Goal: Task Accomplishment & Management: Complete application form

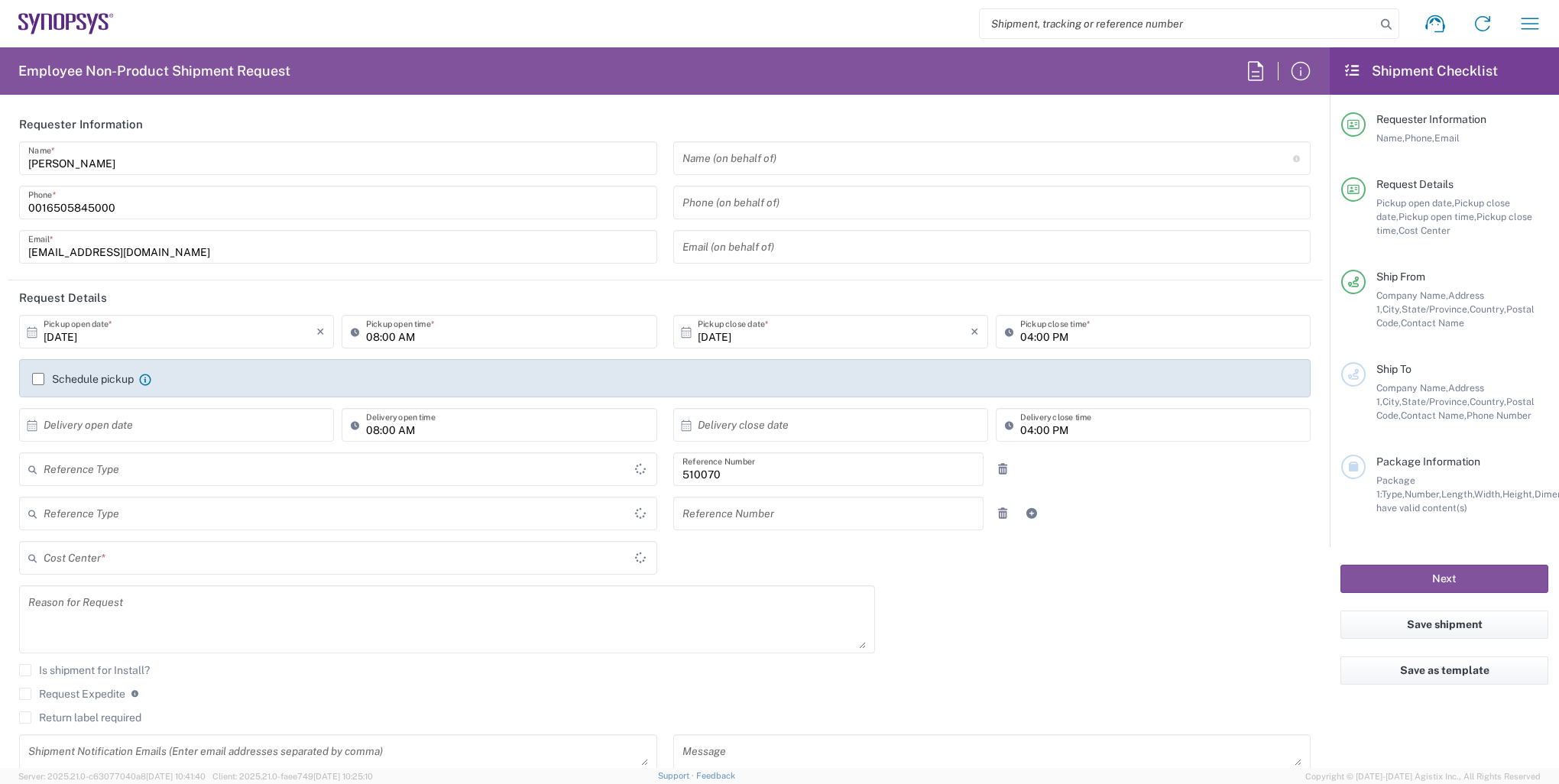
type input "Department"
type input "US01, SG, IP-DIG, R&D 510070"
type input "Delivered at Place"
type input "[GEOGRAPHIC_DATA]"
type input "California"
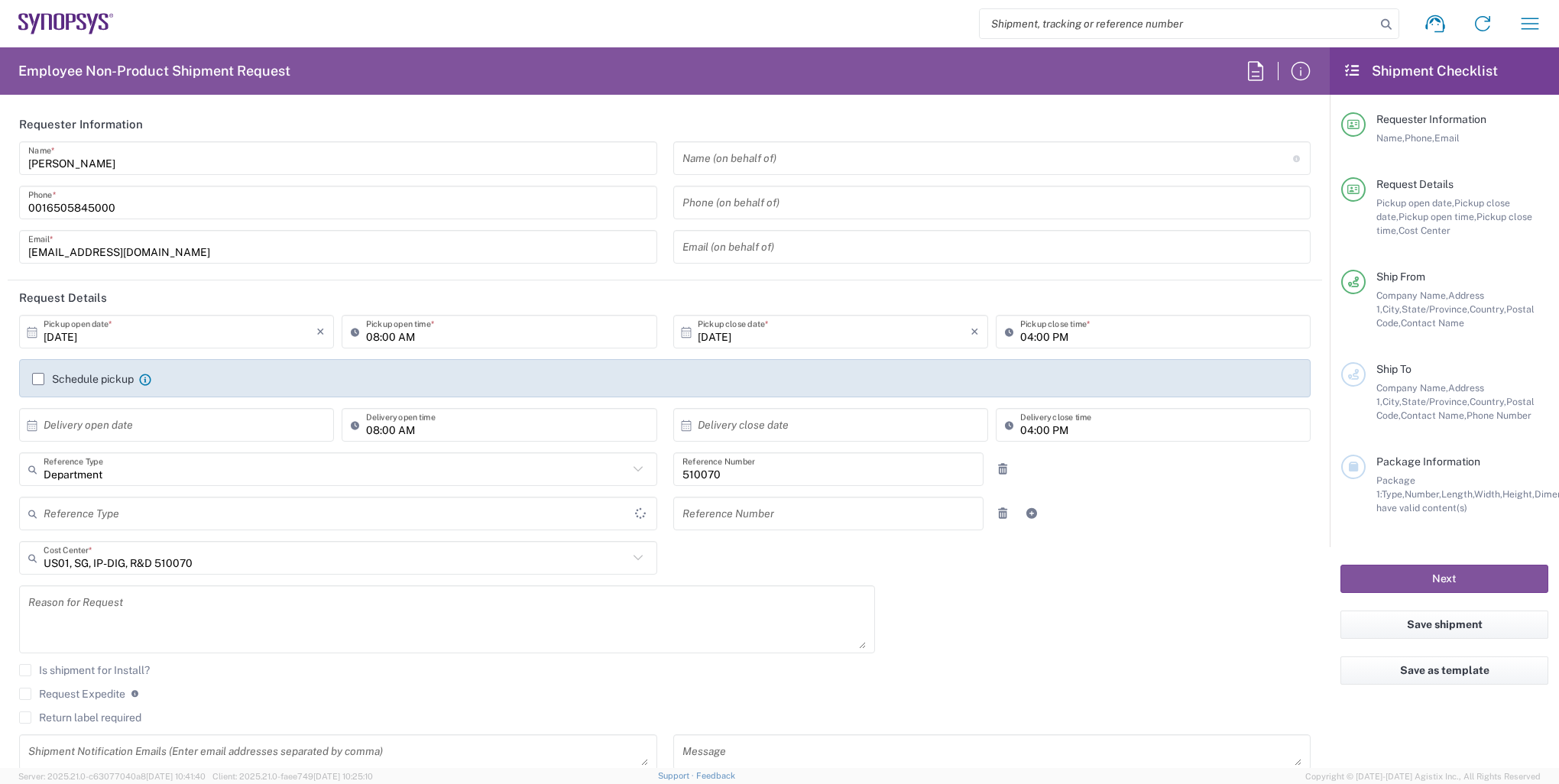
type input "United States"
type input "Headquarters USSV"
click at [1148, 21] on input "search" at bounding box center [1178, 24] width 396 height 29
paste input "57098033"
type input "57098033"
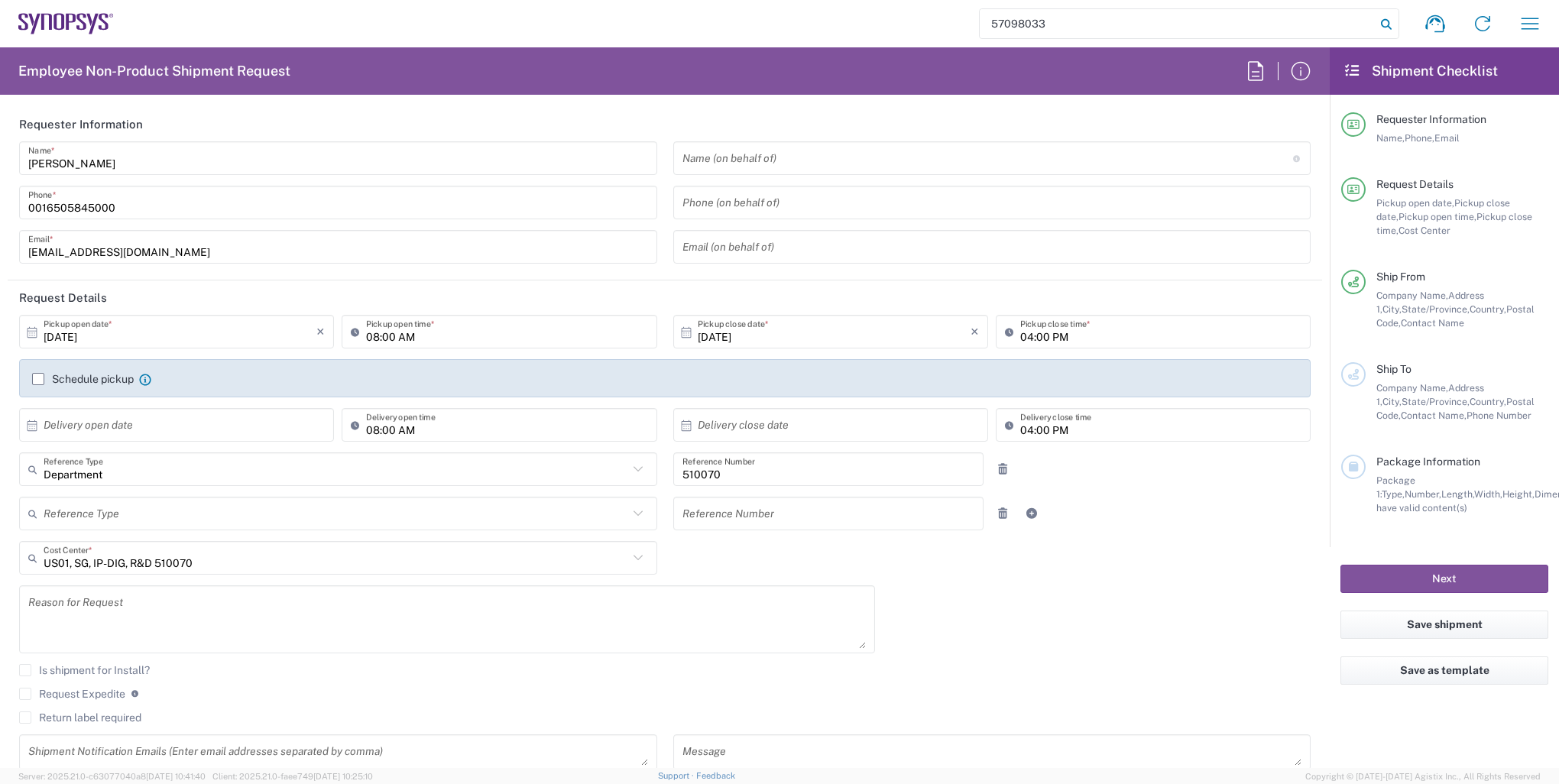
click at [1390, 27] on icon at bounding box center [1386, 25] width 22 height 22
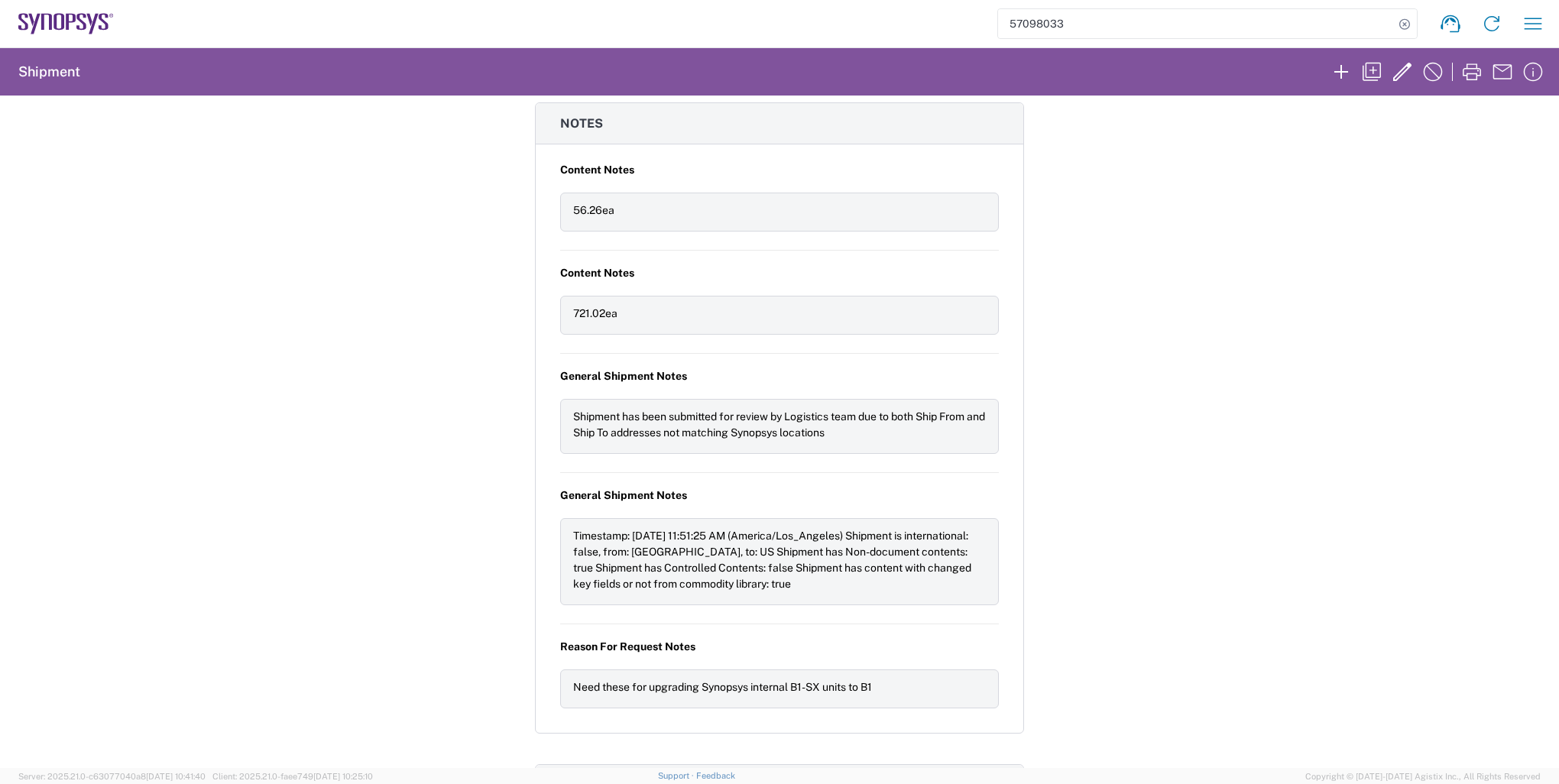
scroll to position [1323, 0]
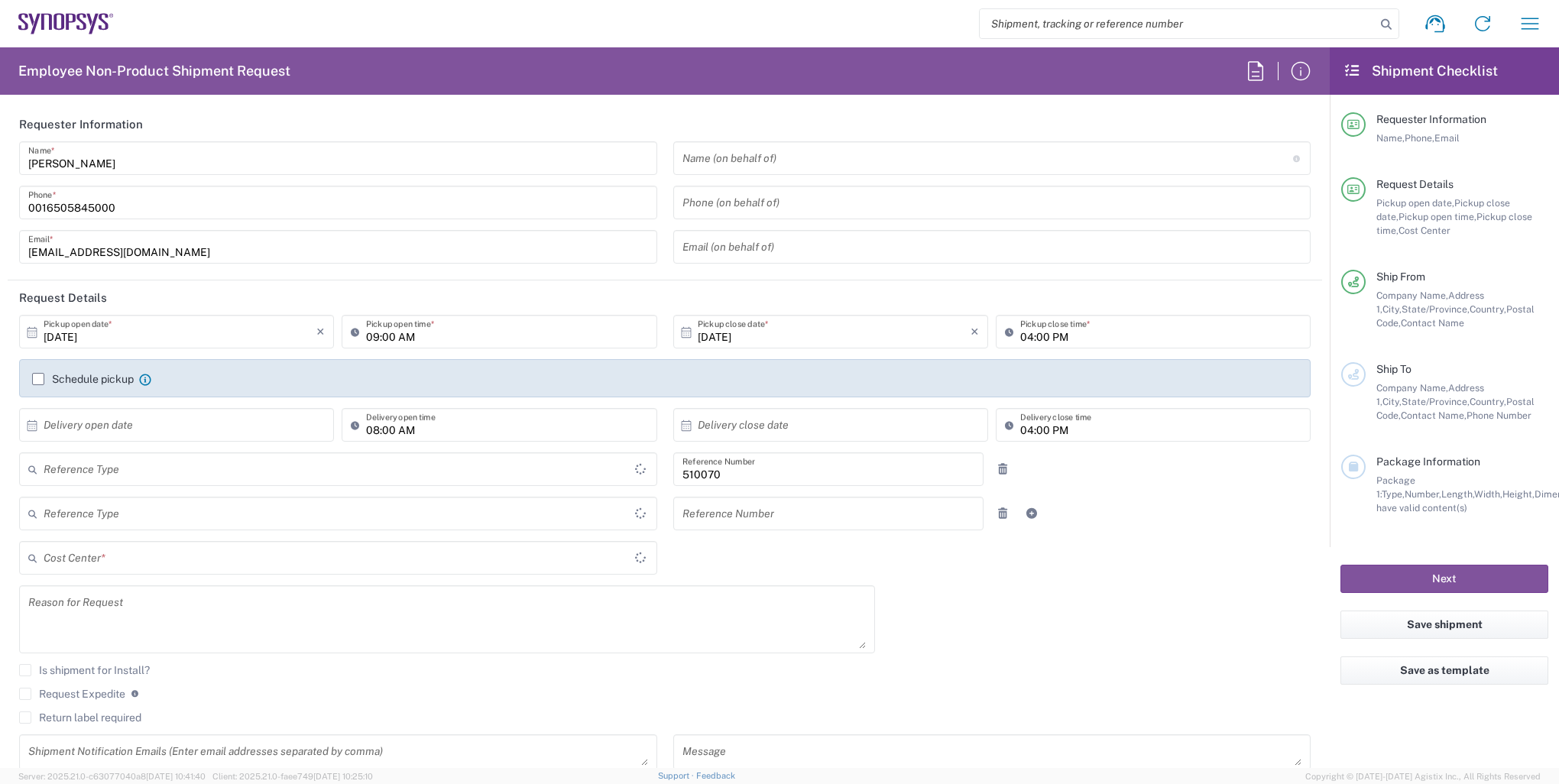
type input "Department"
type input "Delivered at Place"
type input "US01, SG, IP-DIG, R&D 510070"
type input "[US_STATE]"
type input "[GEOGRAPHIC_DATA]"
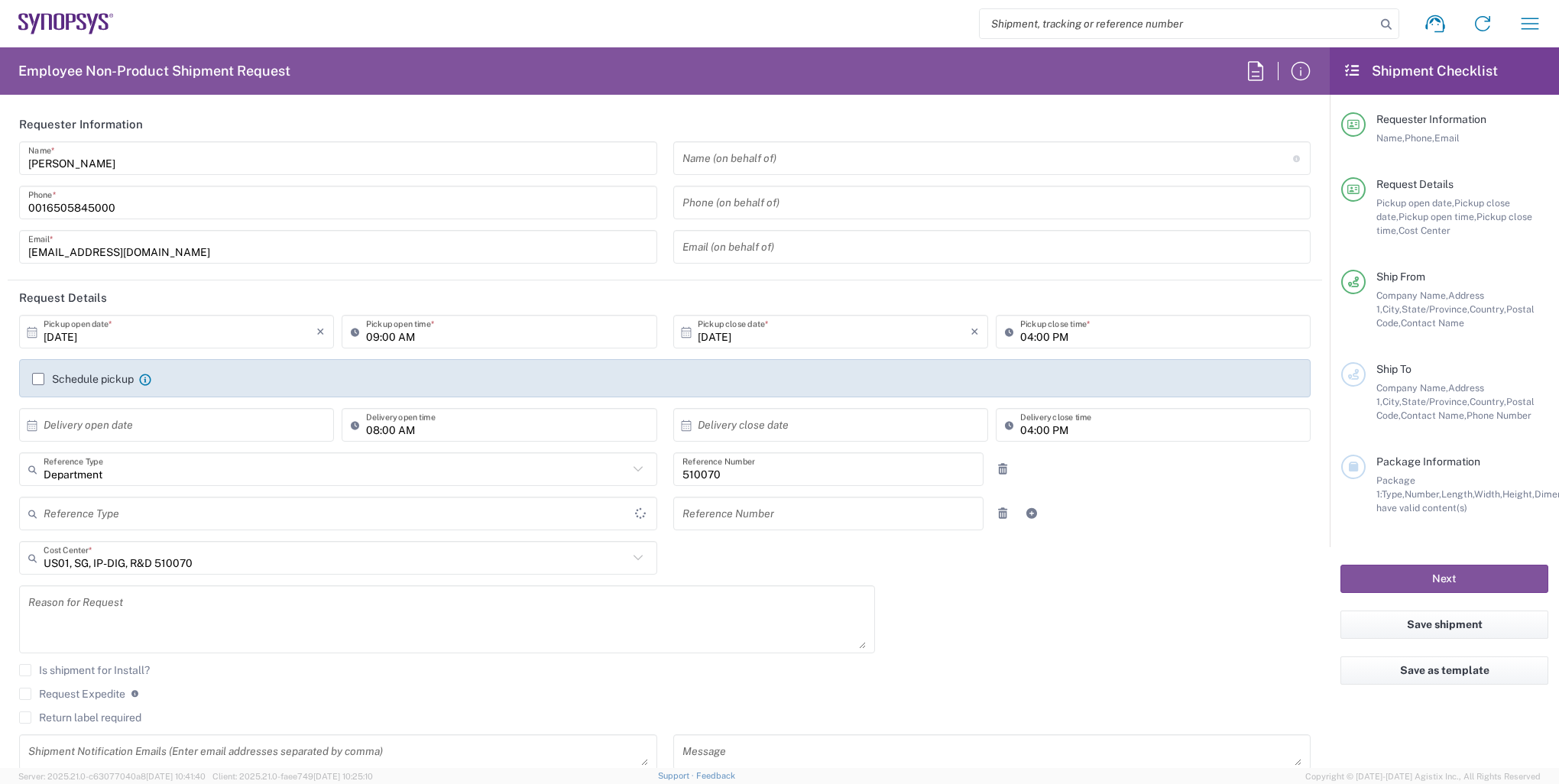
type input "United States"
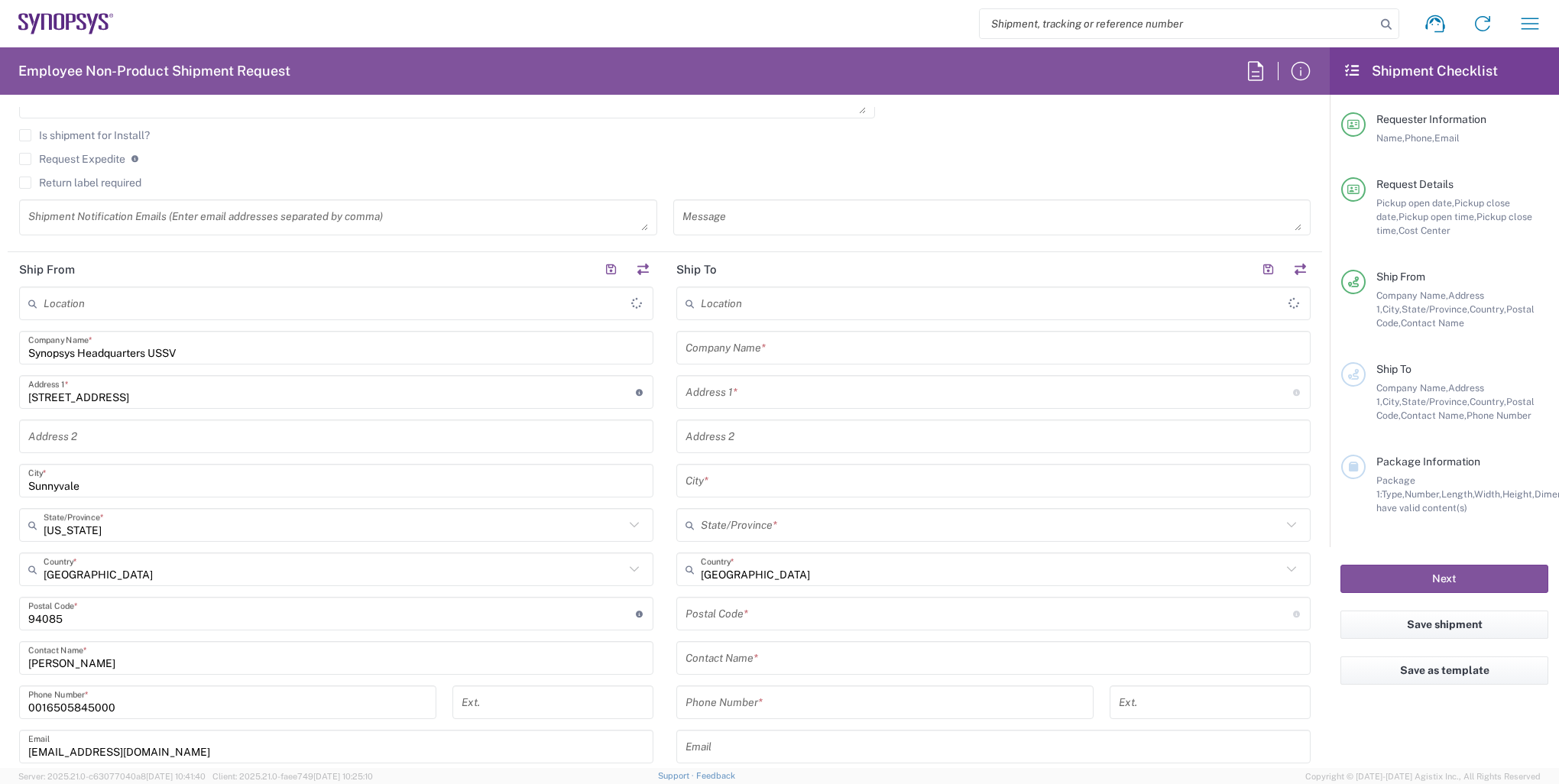
type input "Headquarters USSV"
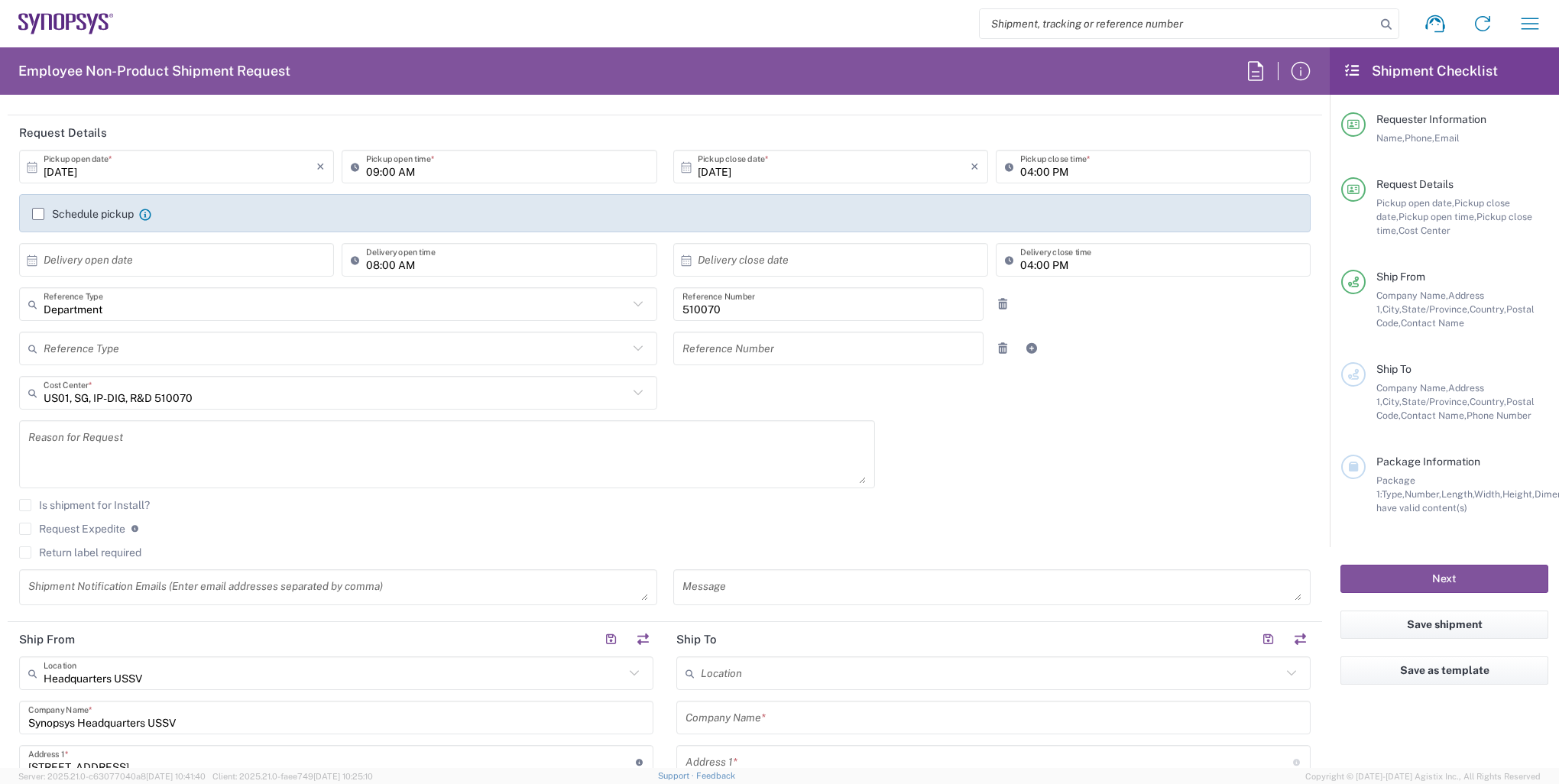
scroll to position [73, 0]
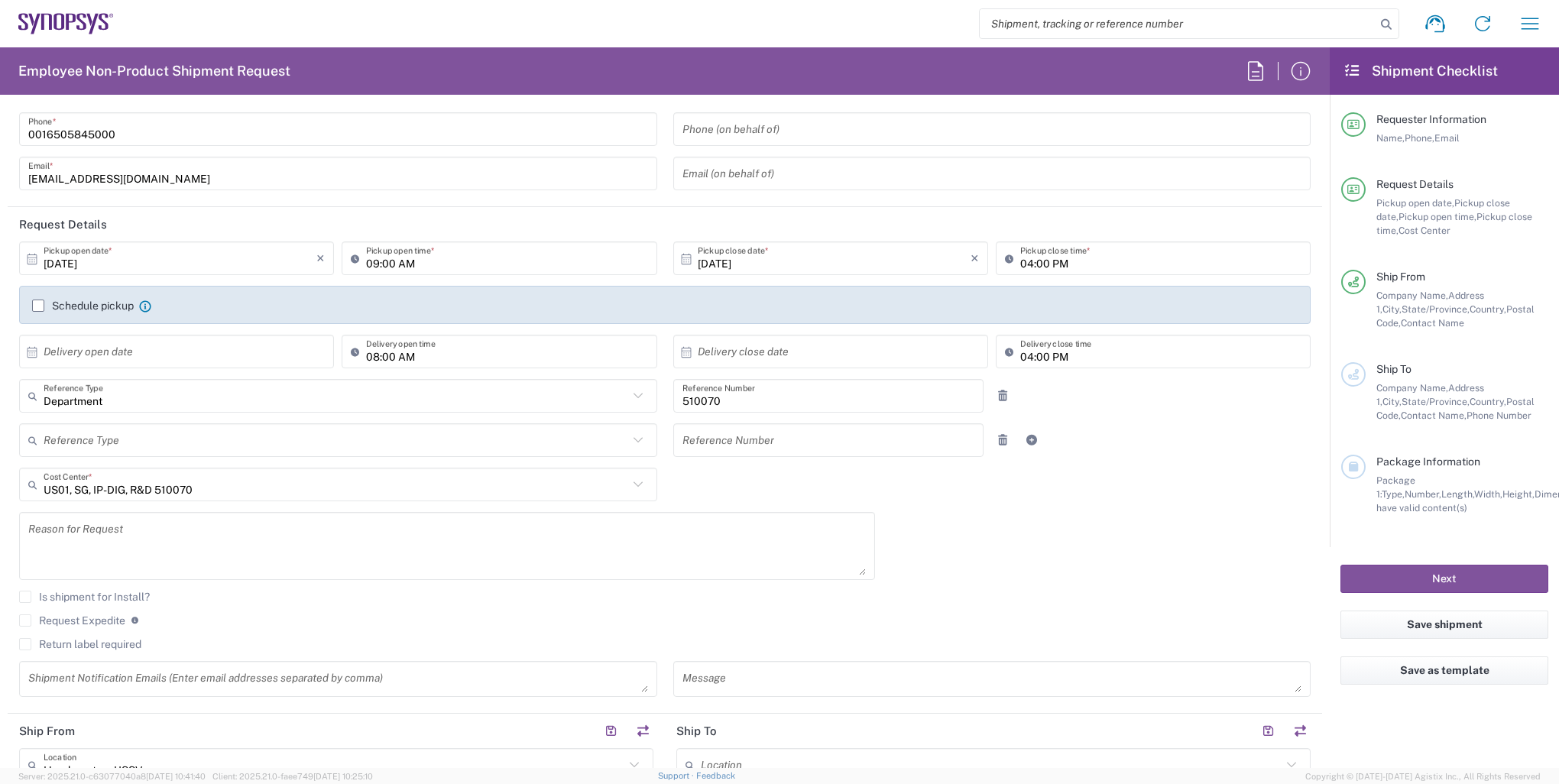
click at [122, 352] on input "text" at bounding box center [180, 352] width 273 height 27
click at [1066, 619] on agx-checkbox-control "Request Expedite If expedite is checked you will be unable to rate and book thi…" at bounding box center [665, 621] width 1292 height 14
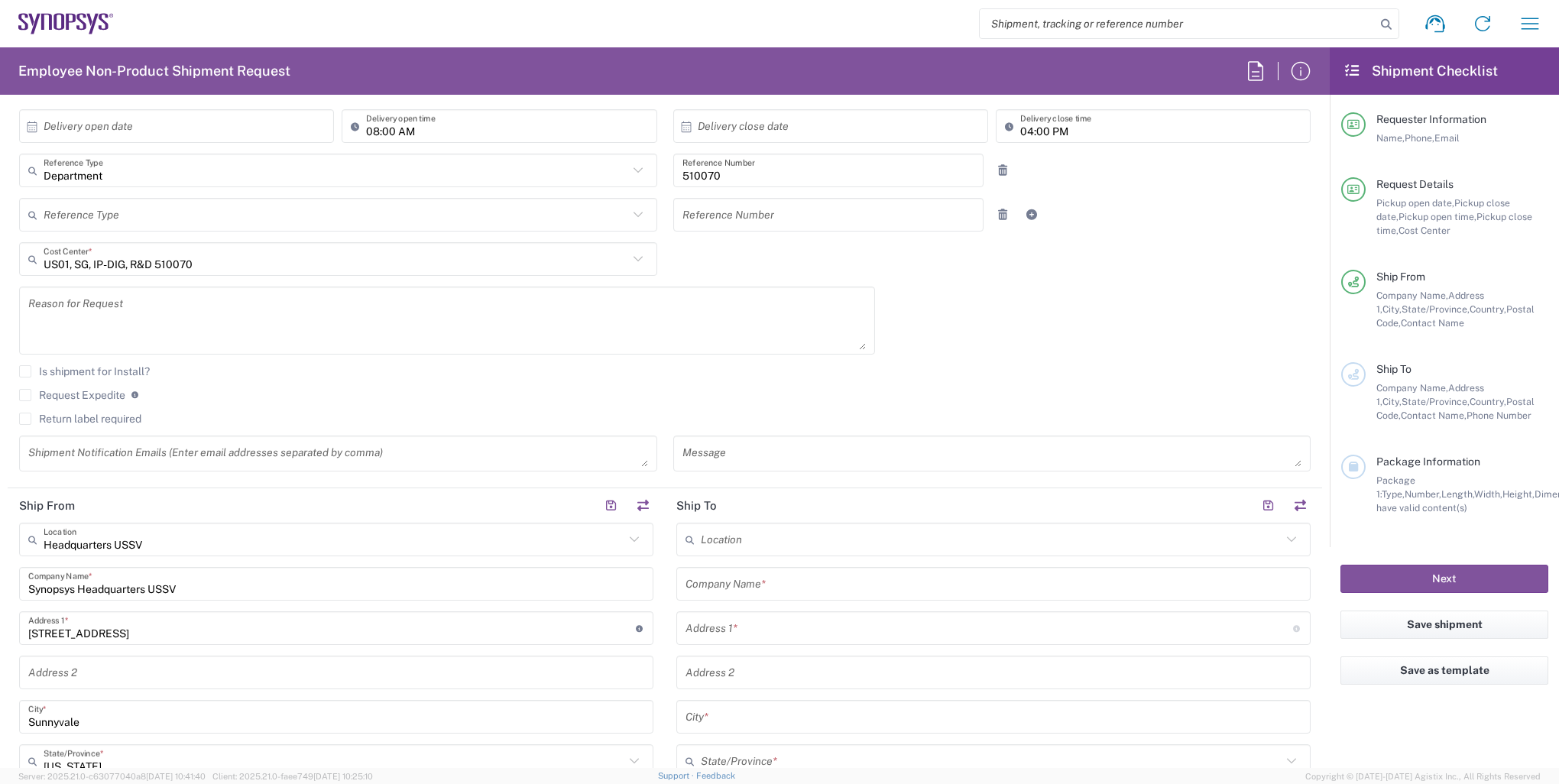
scroll to position [382, 0]
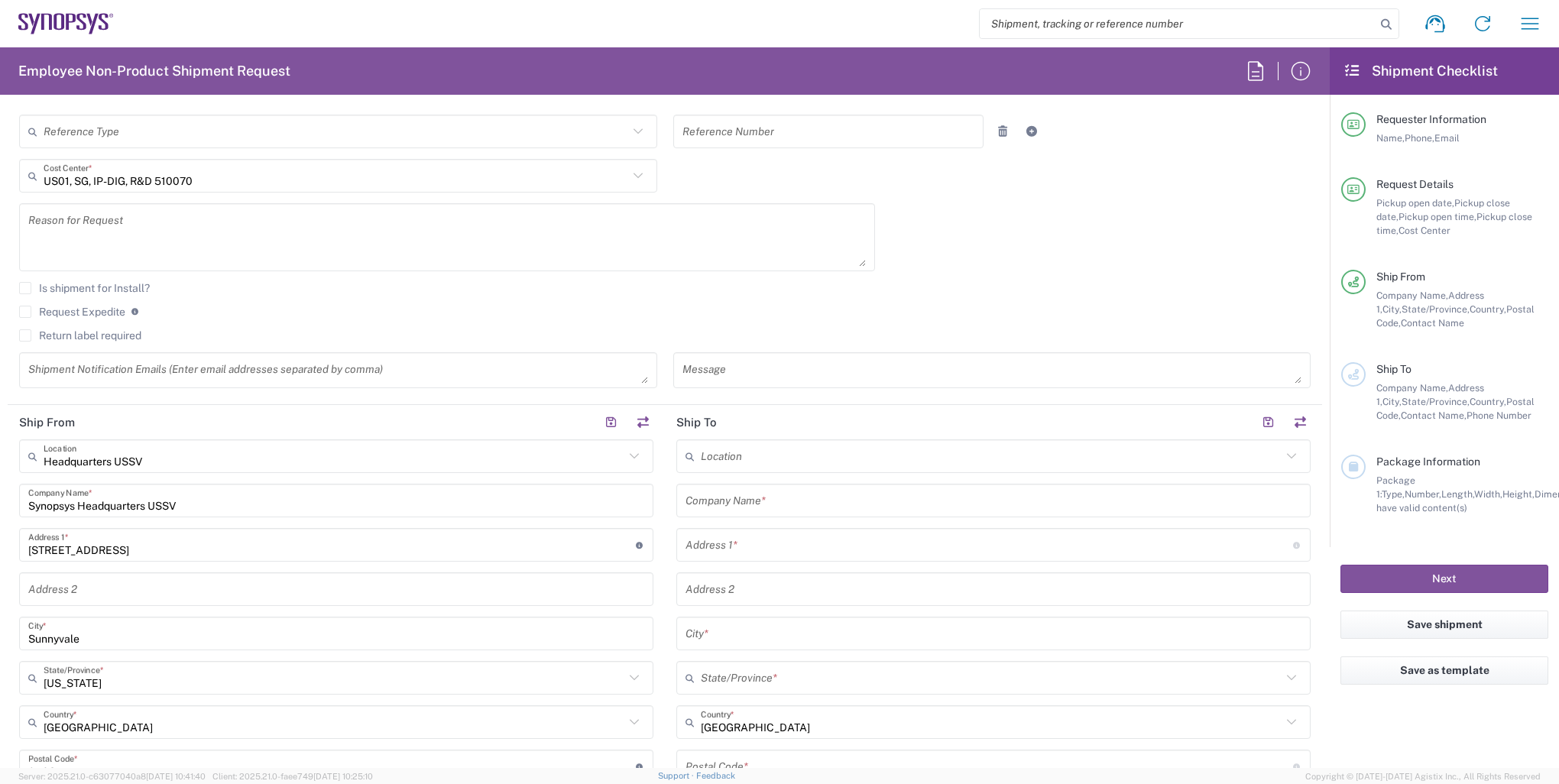
click at [851, 448] on input "text" at bounding box center [991, 456] width 581 height 27
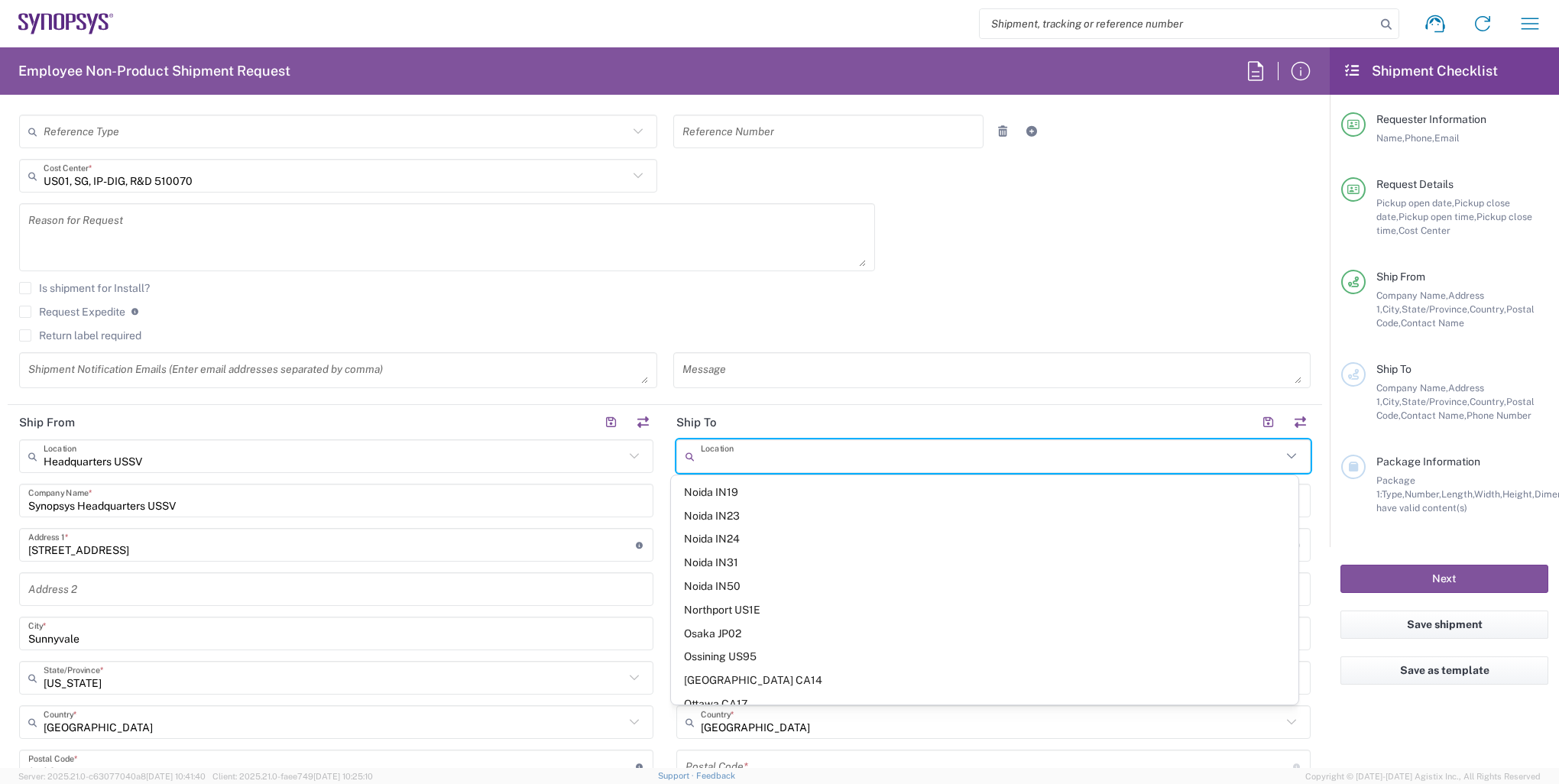
scroll to position [2326, 0]
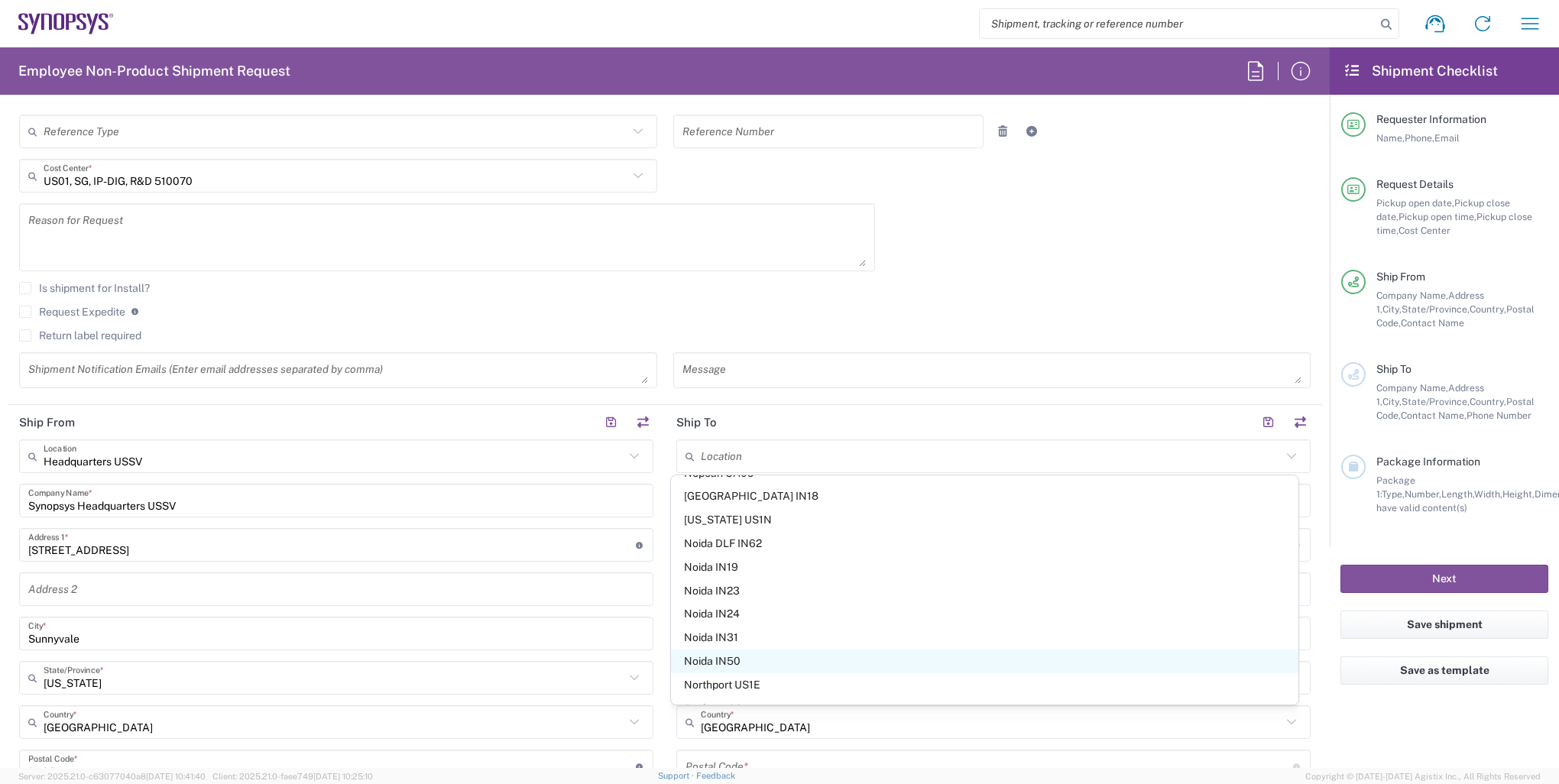
click at [708, 654] on span "Noida IN50" at bounding box center [984, 661] width 627 height 24
type input "Noida IN50"
type input "Synopsys Noida IN50"
type input "A29 Sector 2"
type input "Noida"
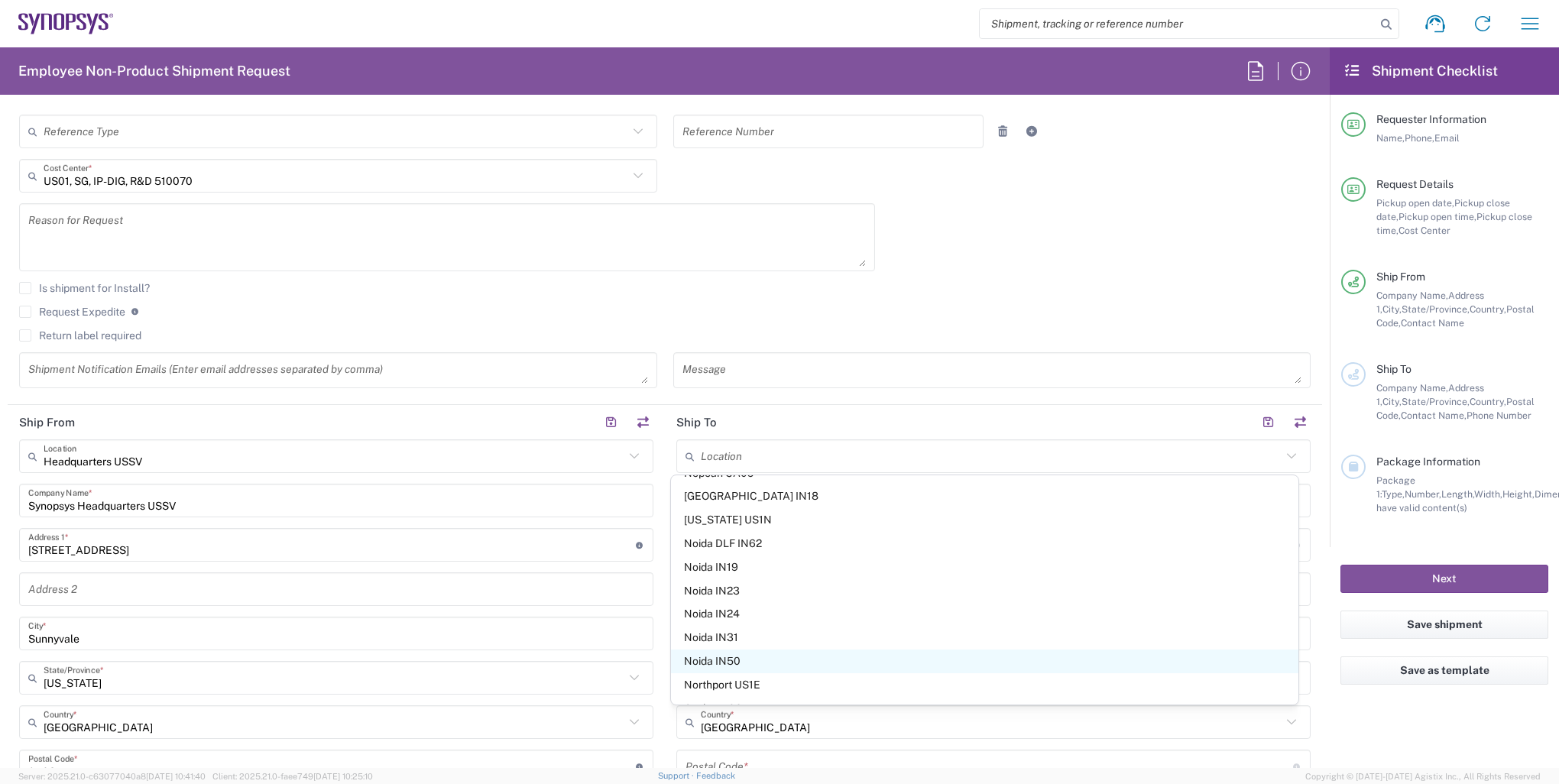
type input "India"
type input "201301"
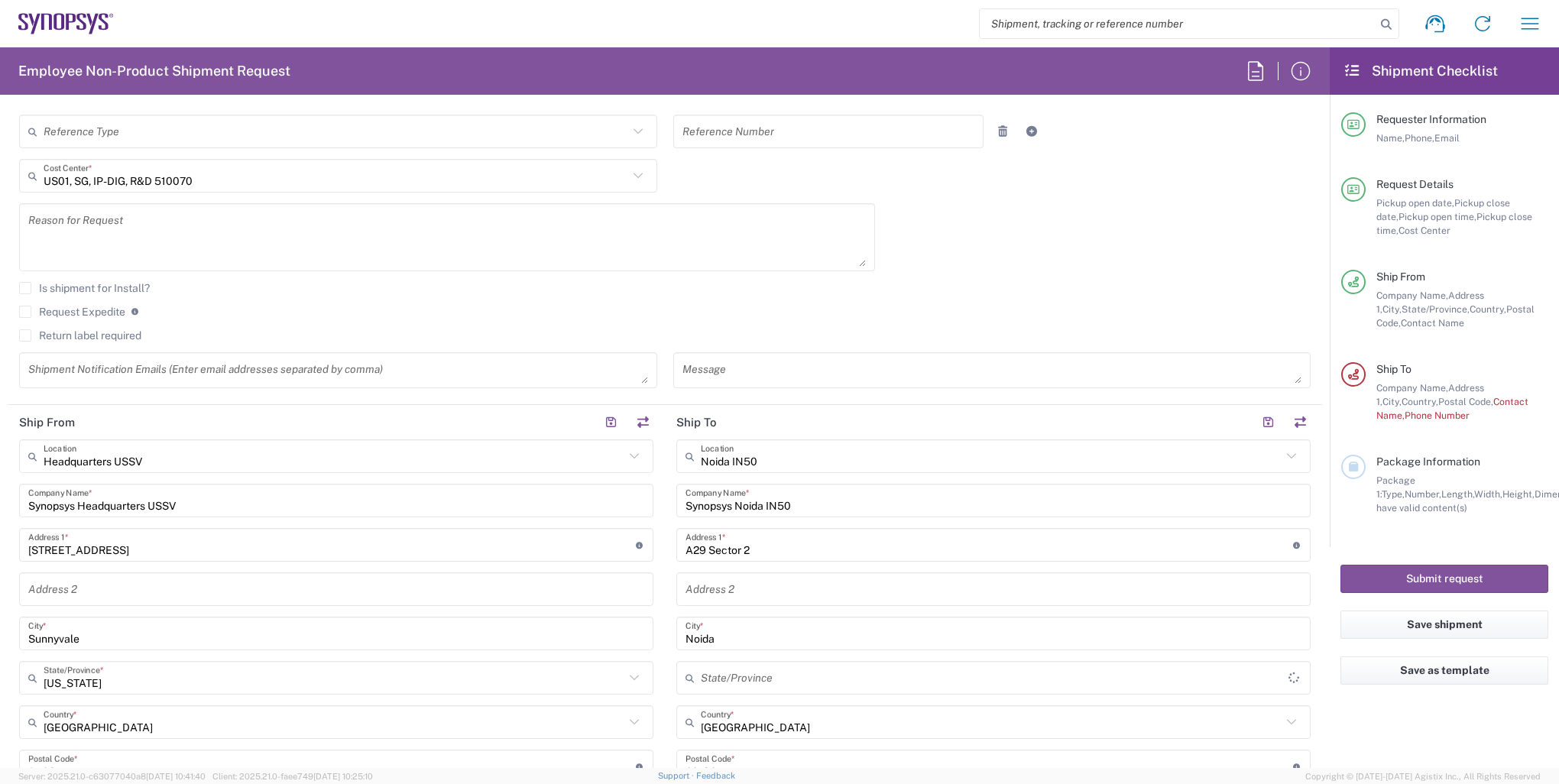
type input "Uttar Pradesh"
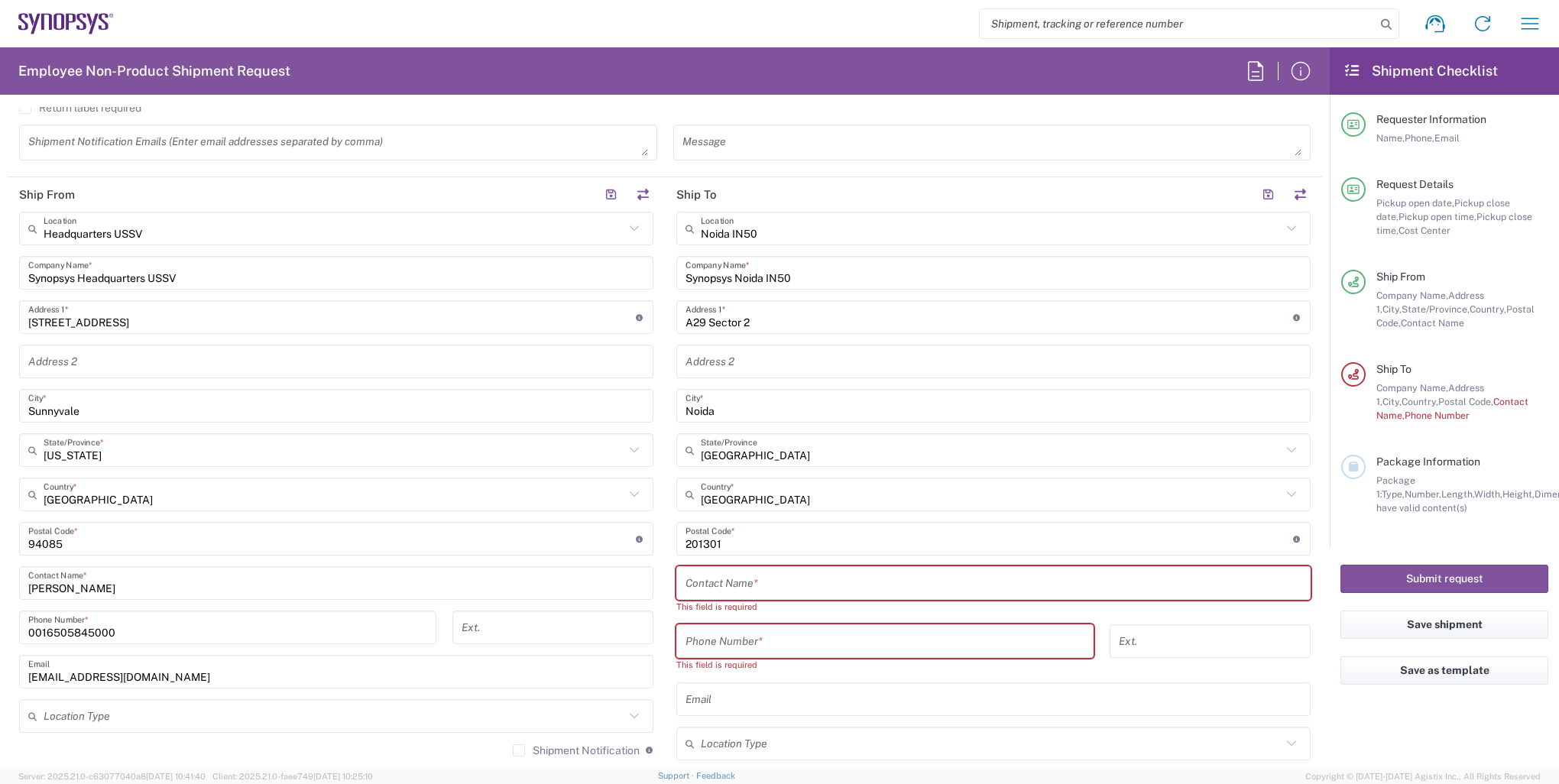
scroll to position [611, 0]
click at [834, 579] on input "text" at bounding box center [994, 581] width 616 height 27
type input "t"
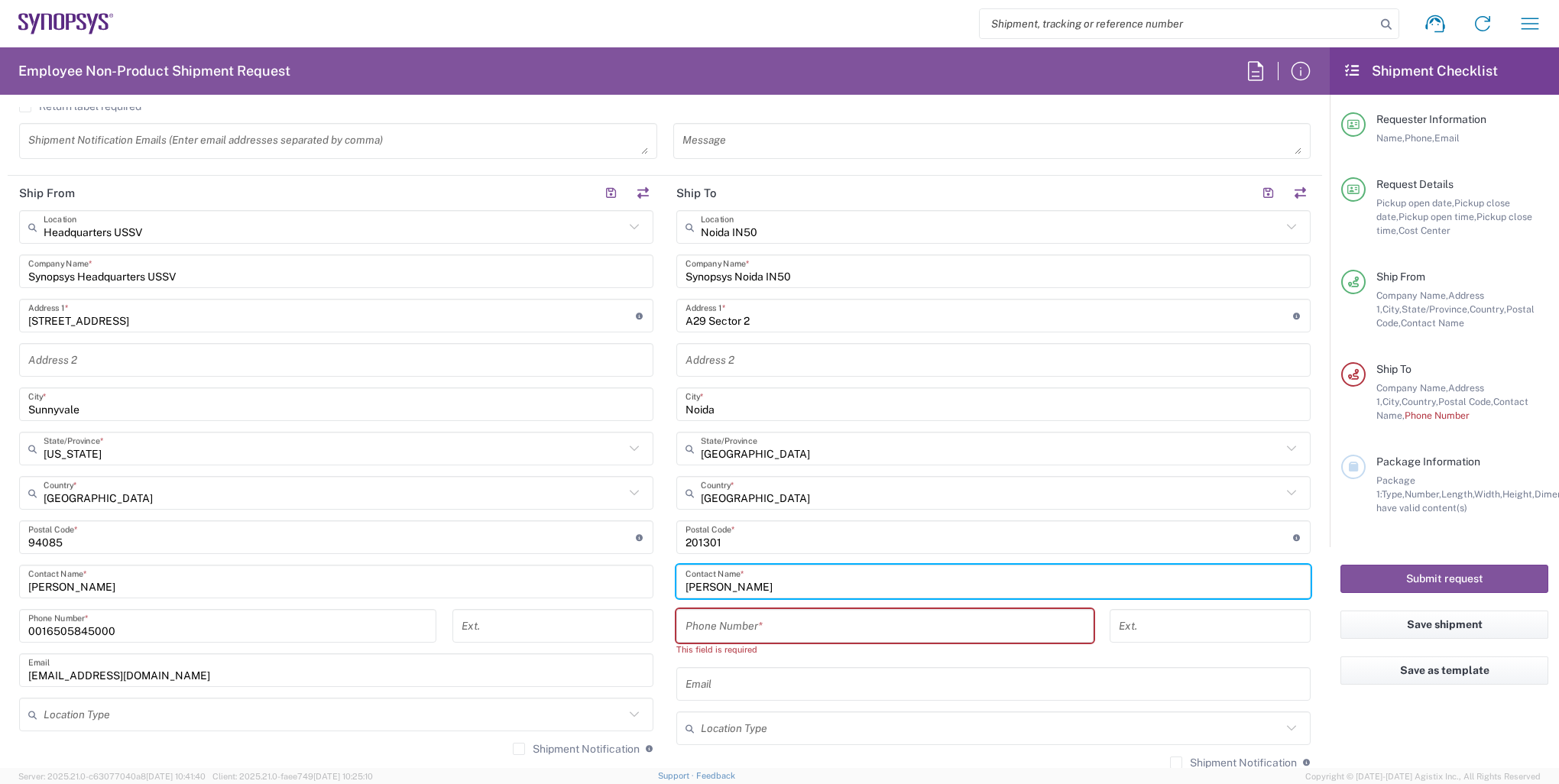
type input "minh pham"
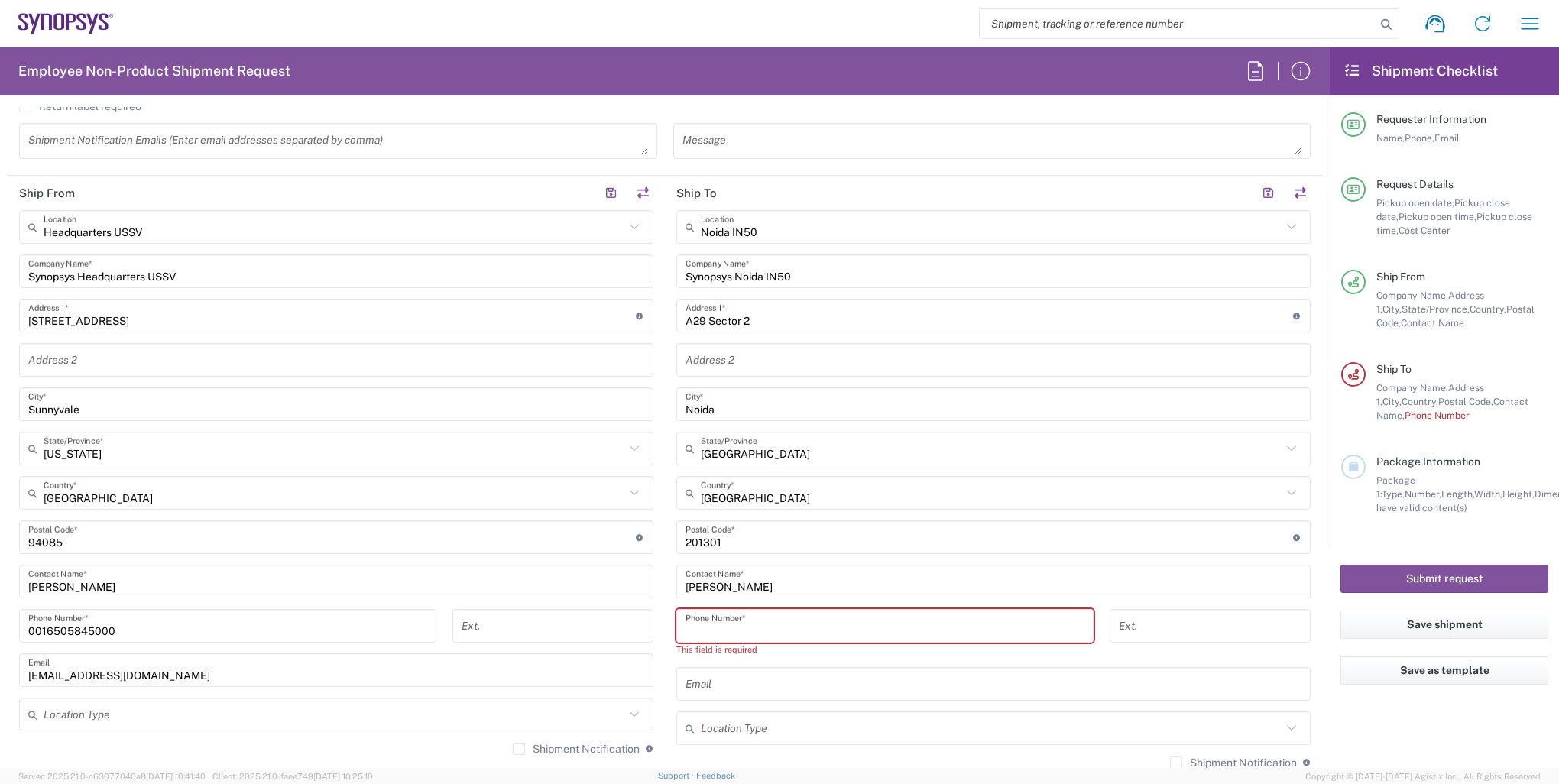
click at [783, 618] on input "tel" at bounding box center [885, 626] width 399 height 27
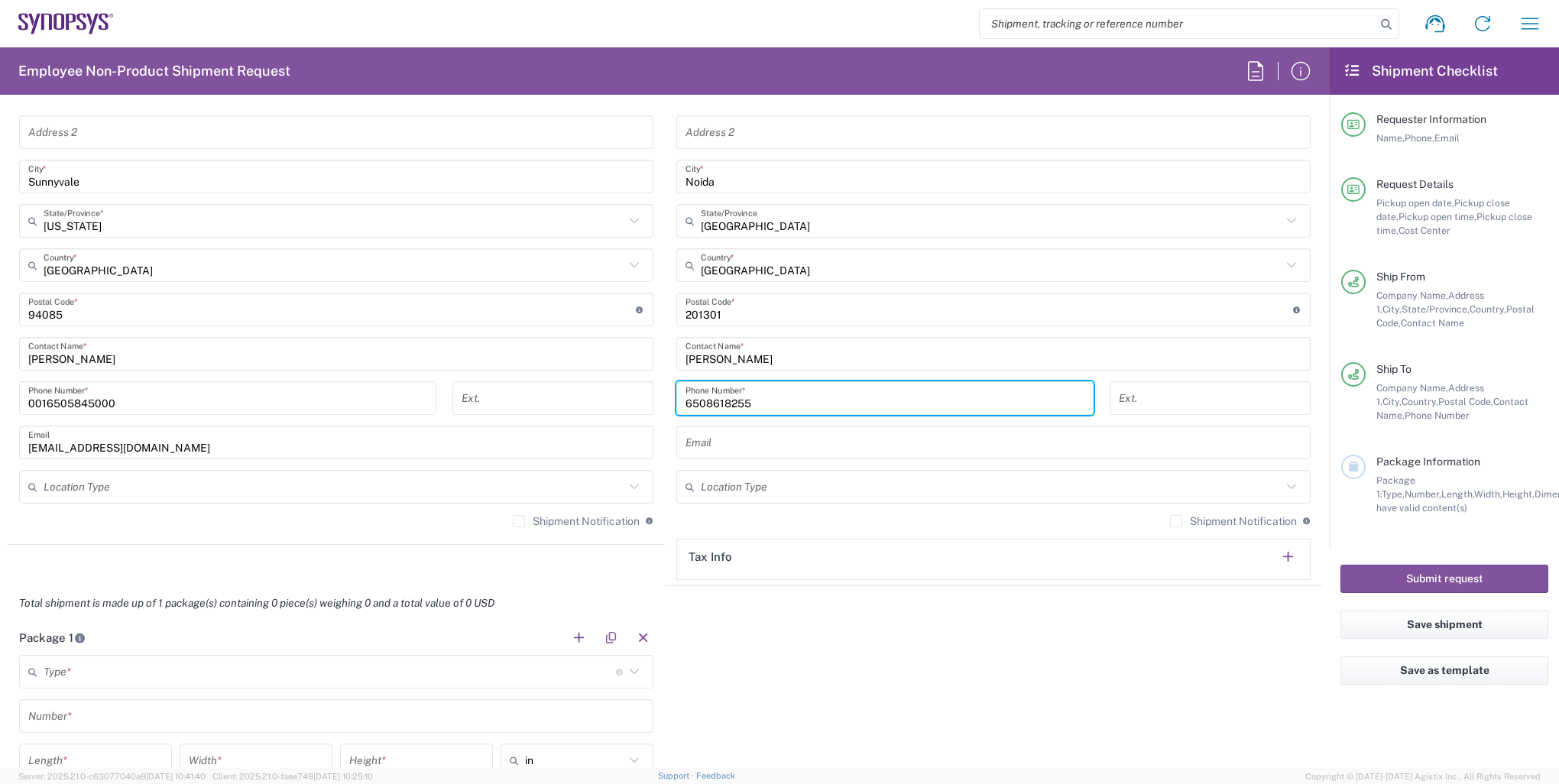
scroll to position [840, 0]
type input "6508618255"
click at [776, 649] on div "Package 1 Type * Material used to package goods Bale(s) Basket(s) Bolt(s) Bottl…" at bounding box center [665, 762] width 1314 height 286
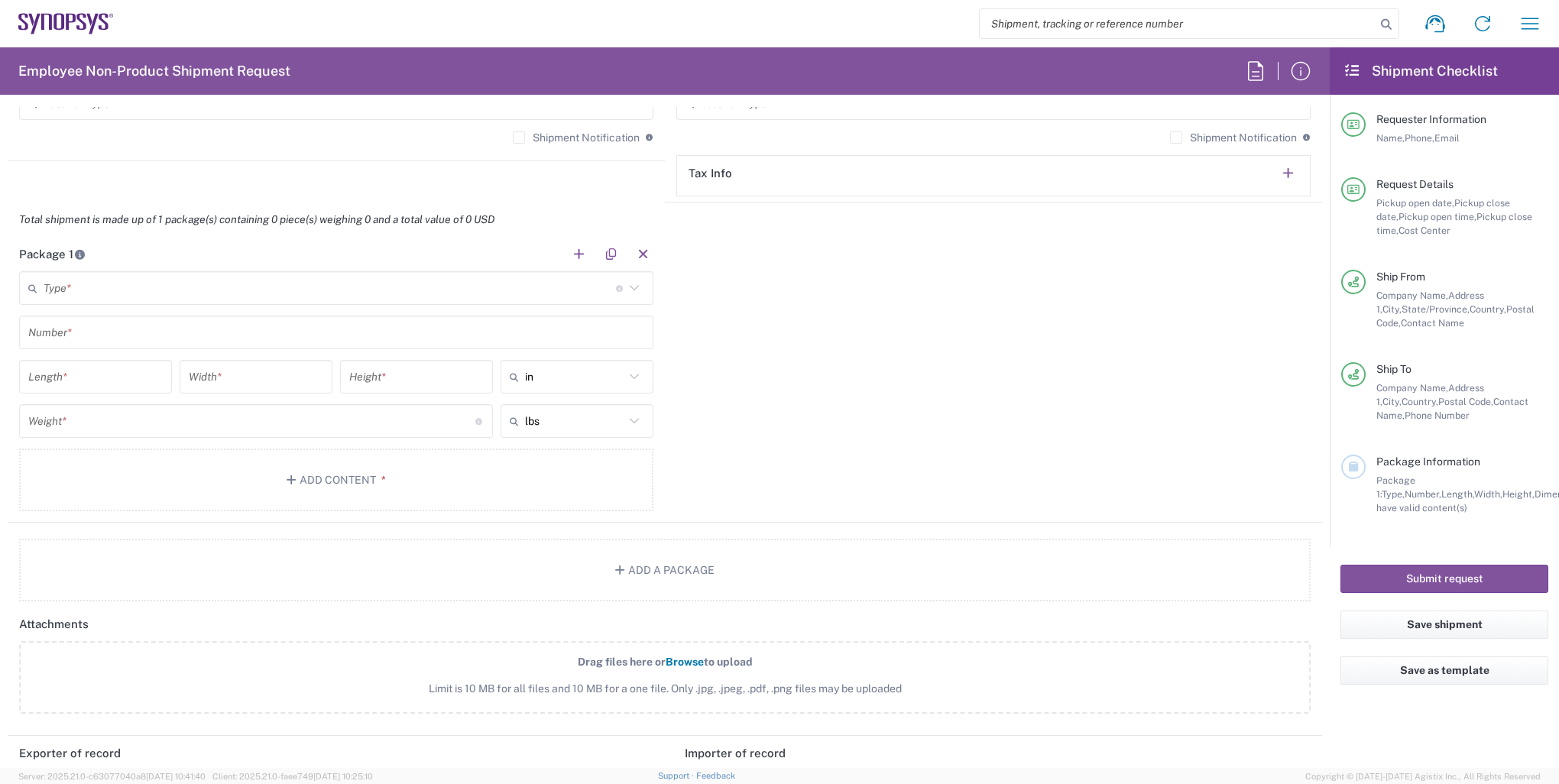
scroll to position [1375, 0]
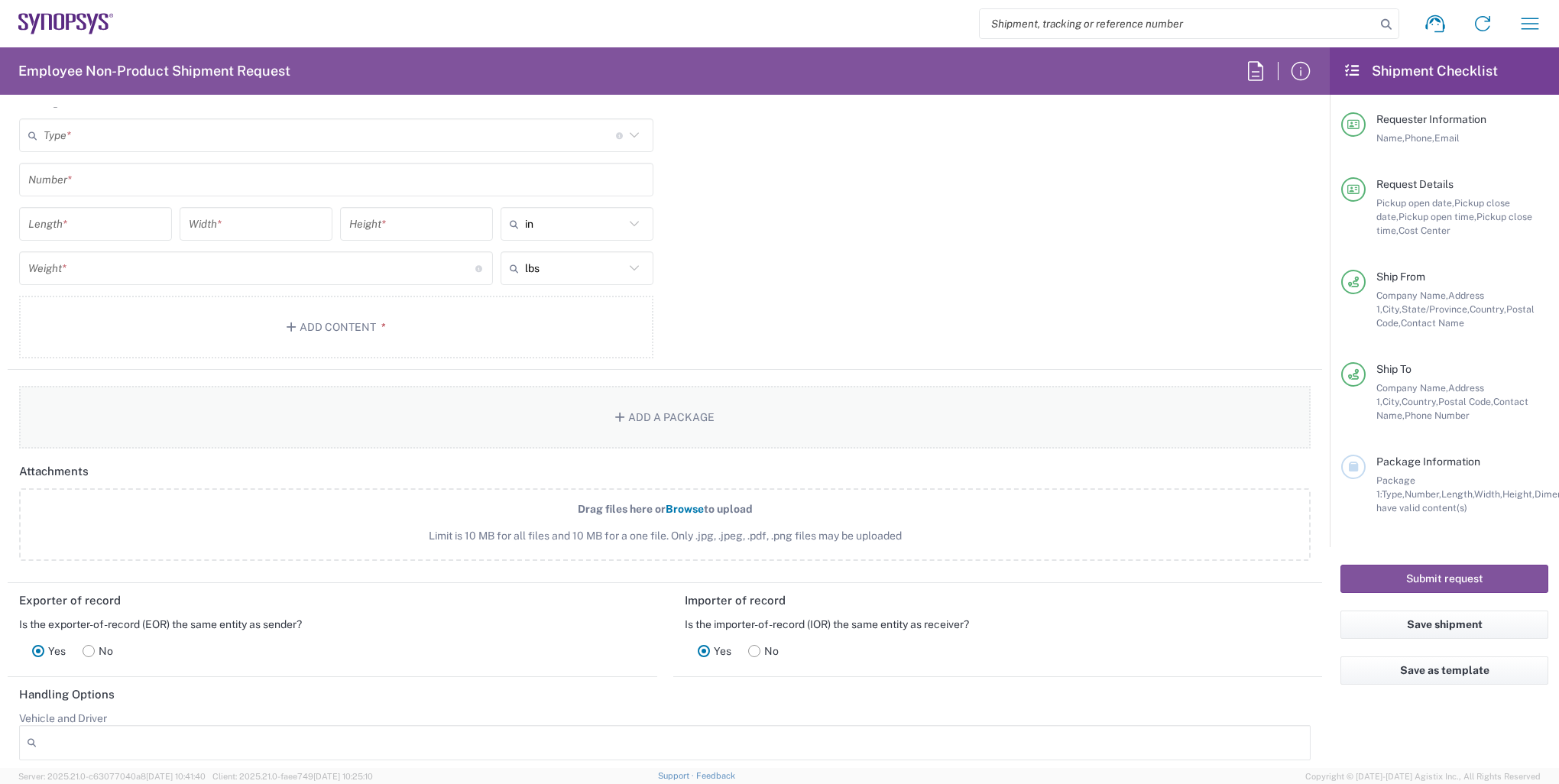
click at [647, 404] on button "Add a Package" at bounding box center [665, 417] width 1292 height 62
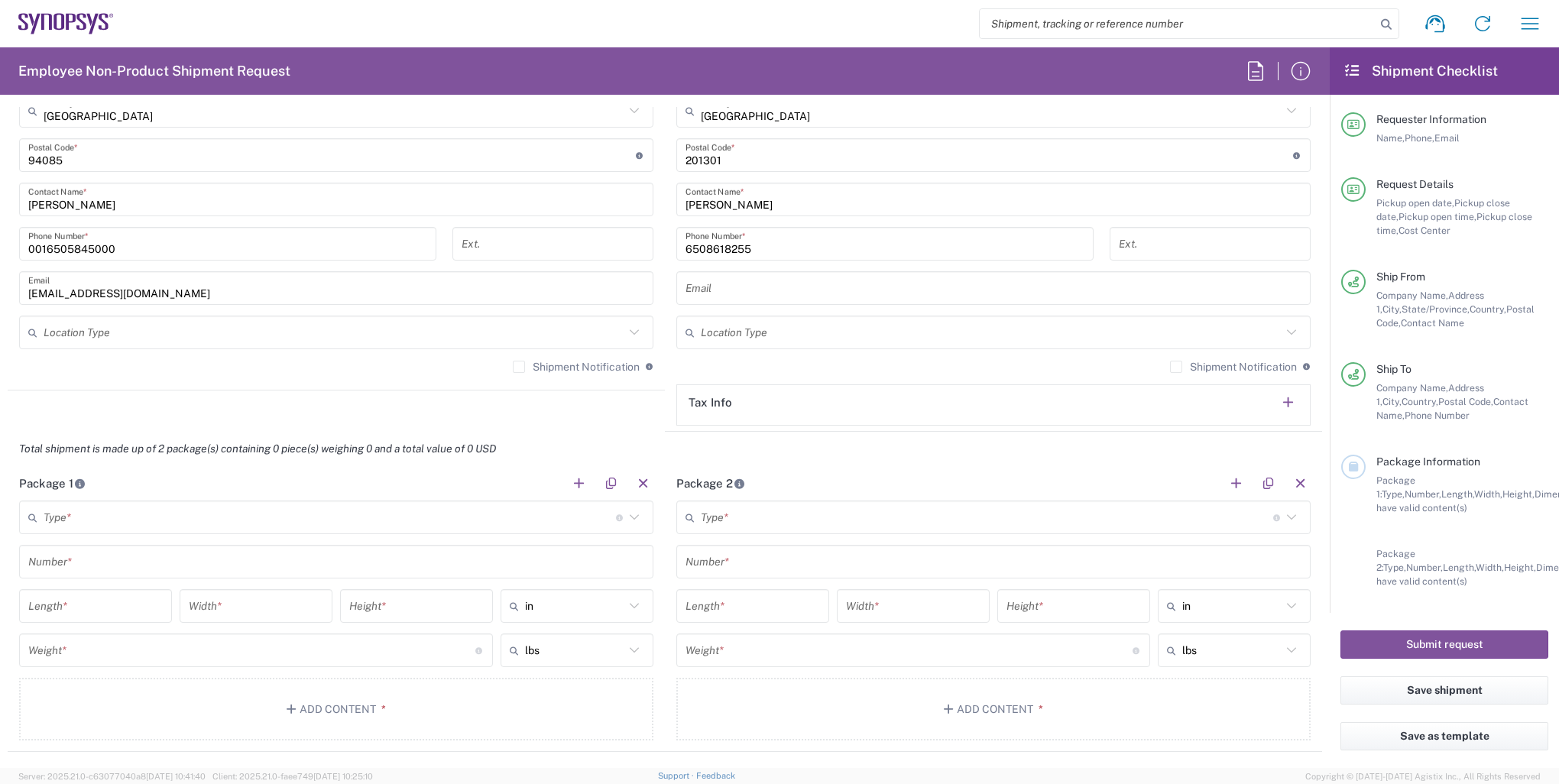
scroll to position [1222, 0]
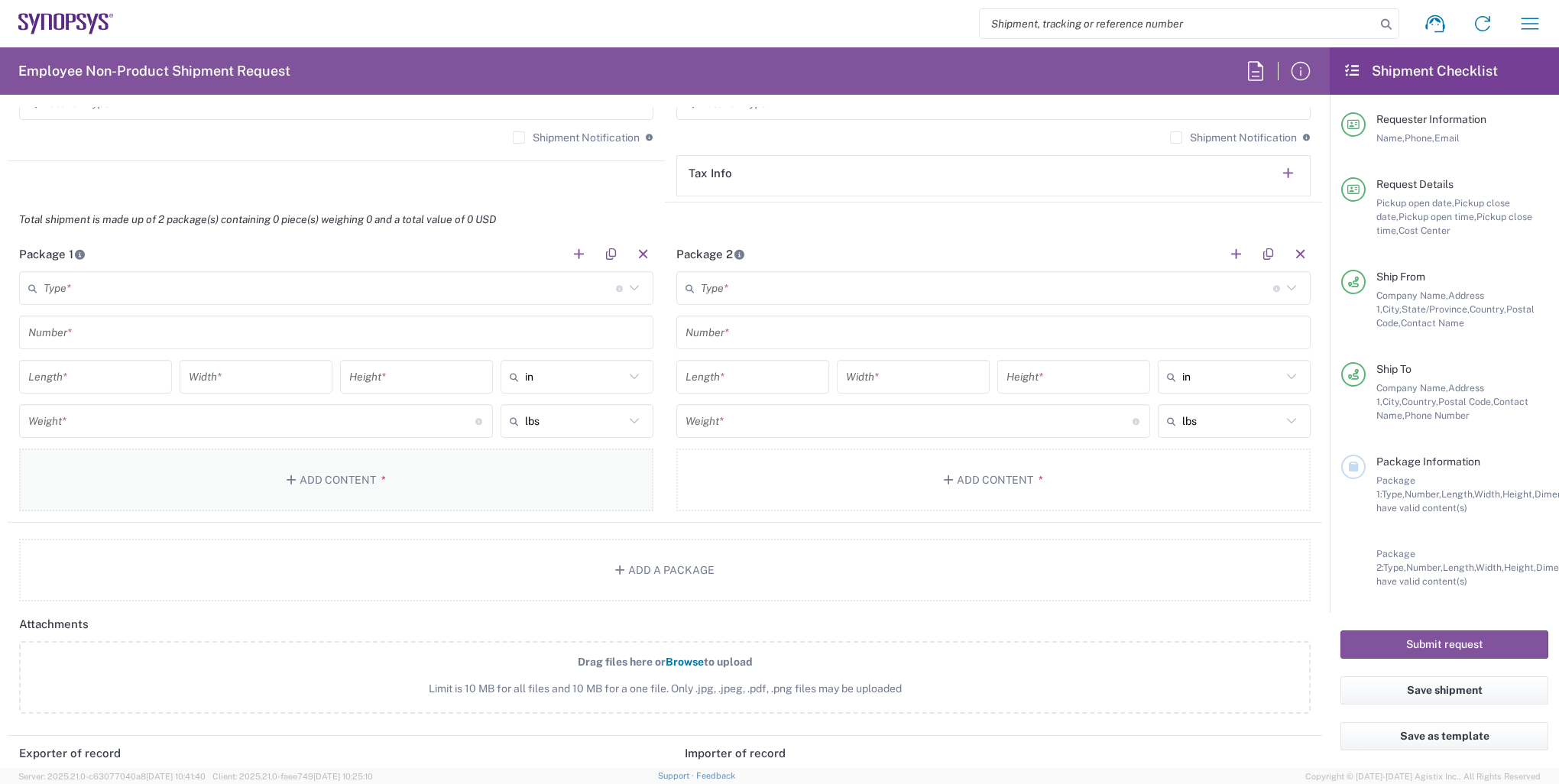
click at [351, 487] on button "Add Content *" at bounding box center [336, 479] width 634 height 62
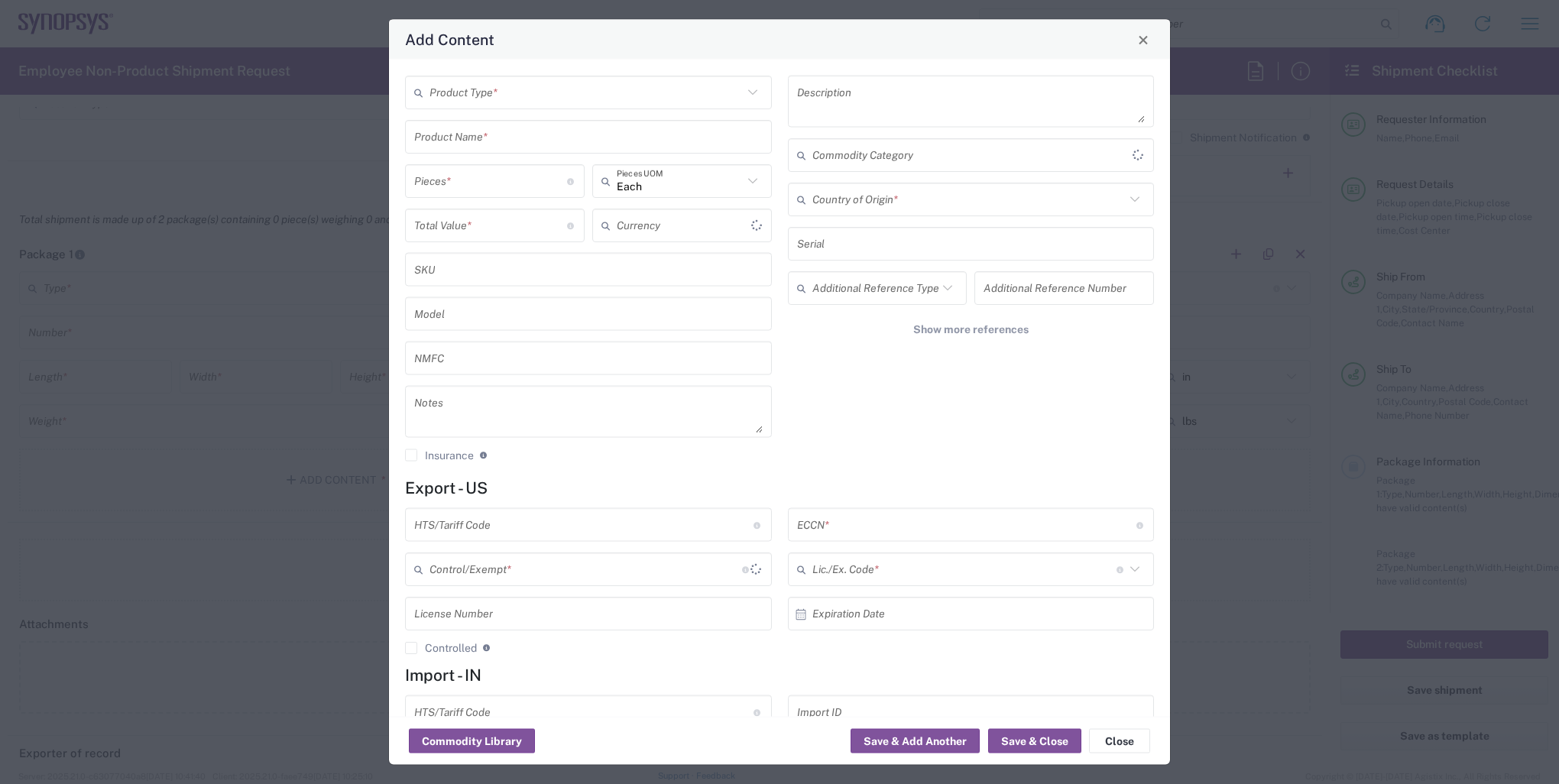
type input "US Dollar"
click at [526, 92] on input "text" at bounding box center [586, 92] width 313 height 27
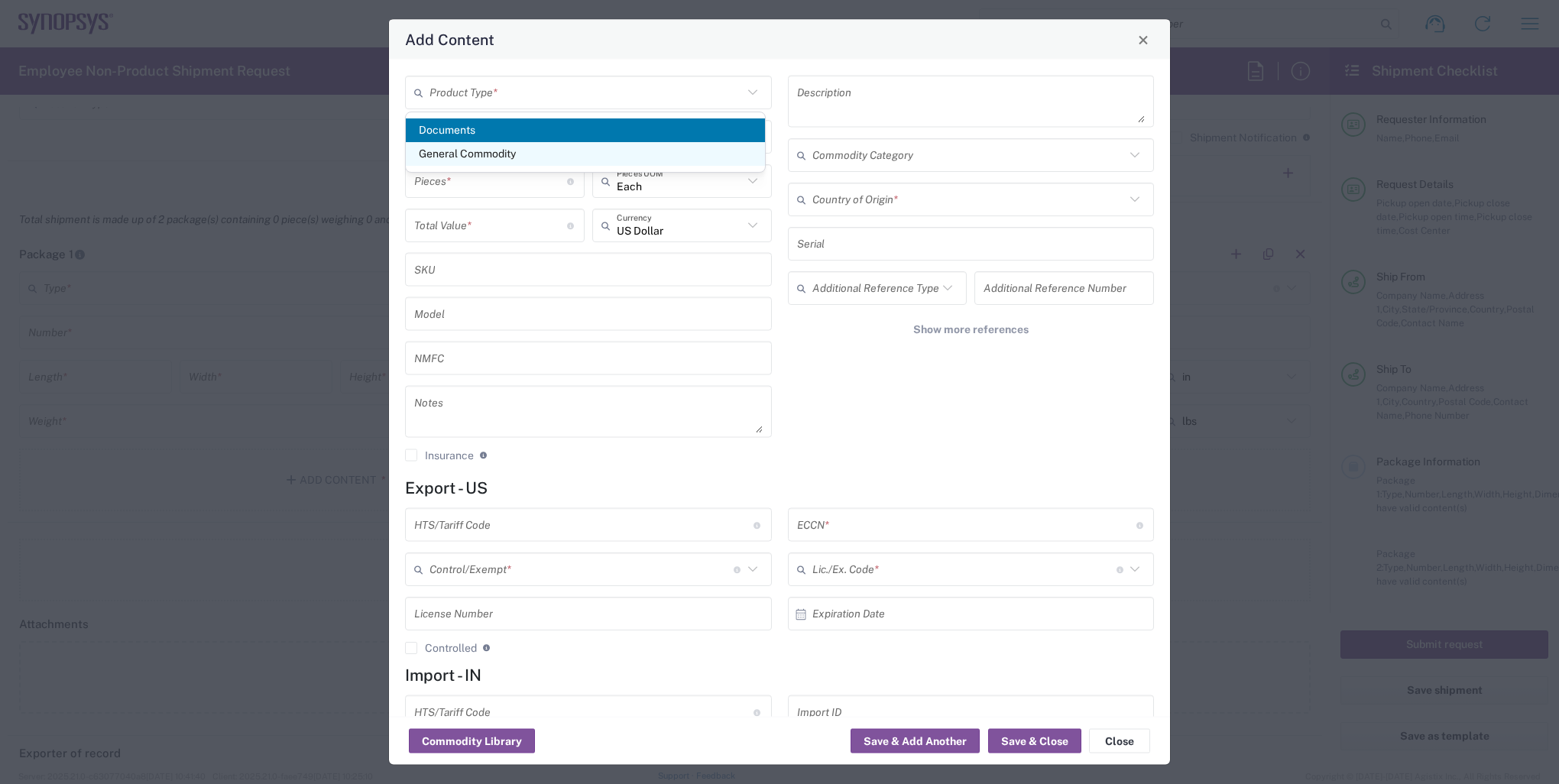
click at [495, 154] on span "General Commodity" at bounding box center [585, 154] width 359 height 24
type input "General Commodity"
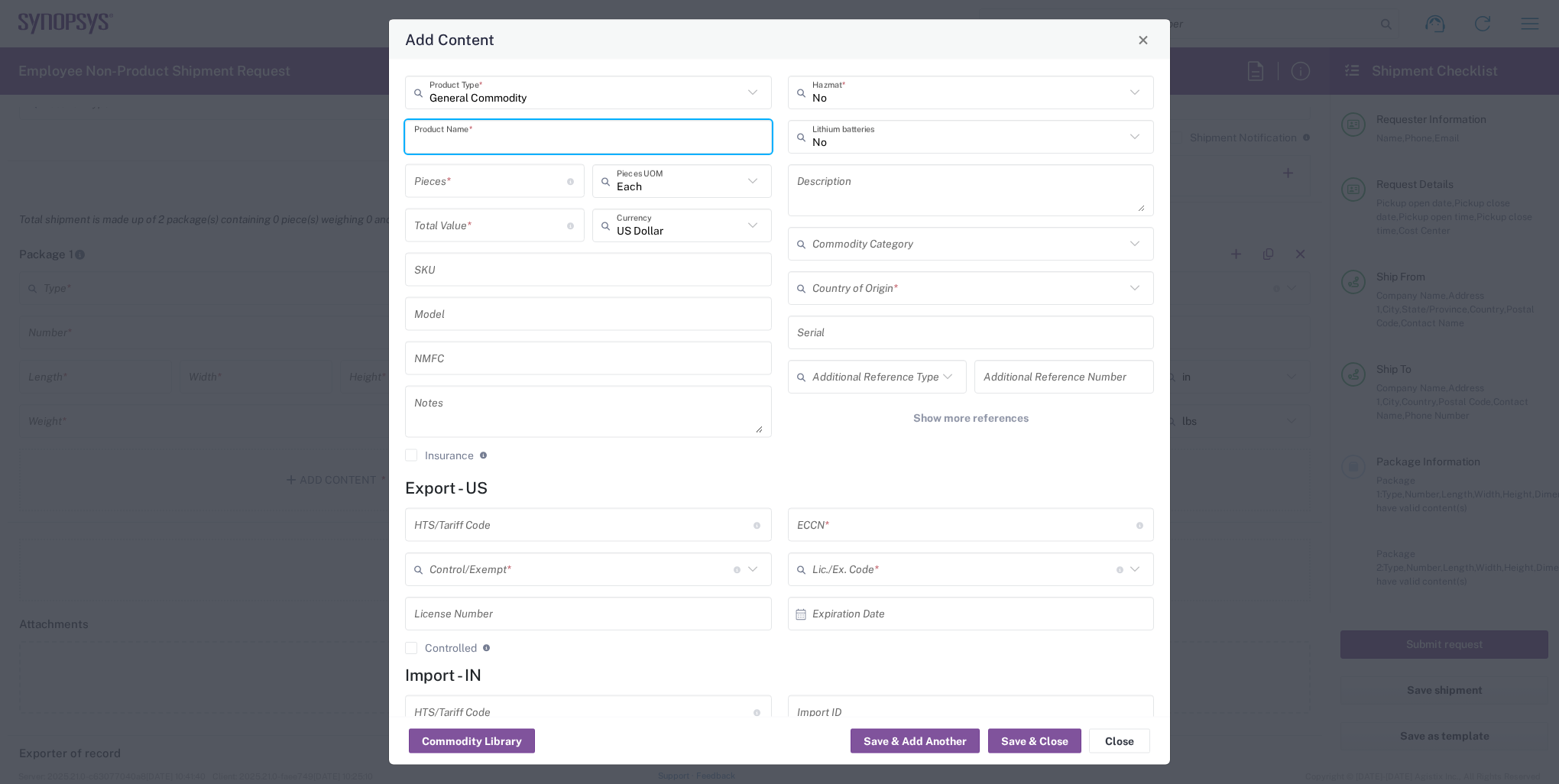
click at [499, 142] on input "text" at bounding box center [588, 136] width 348 height 27
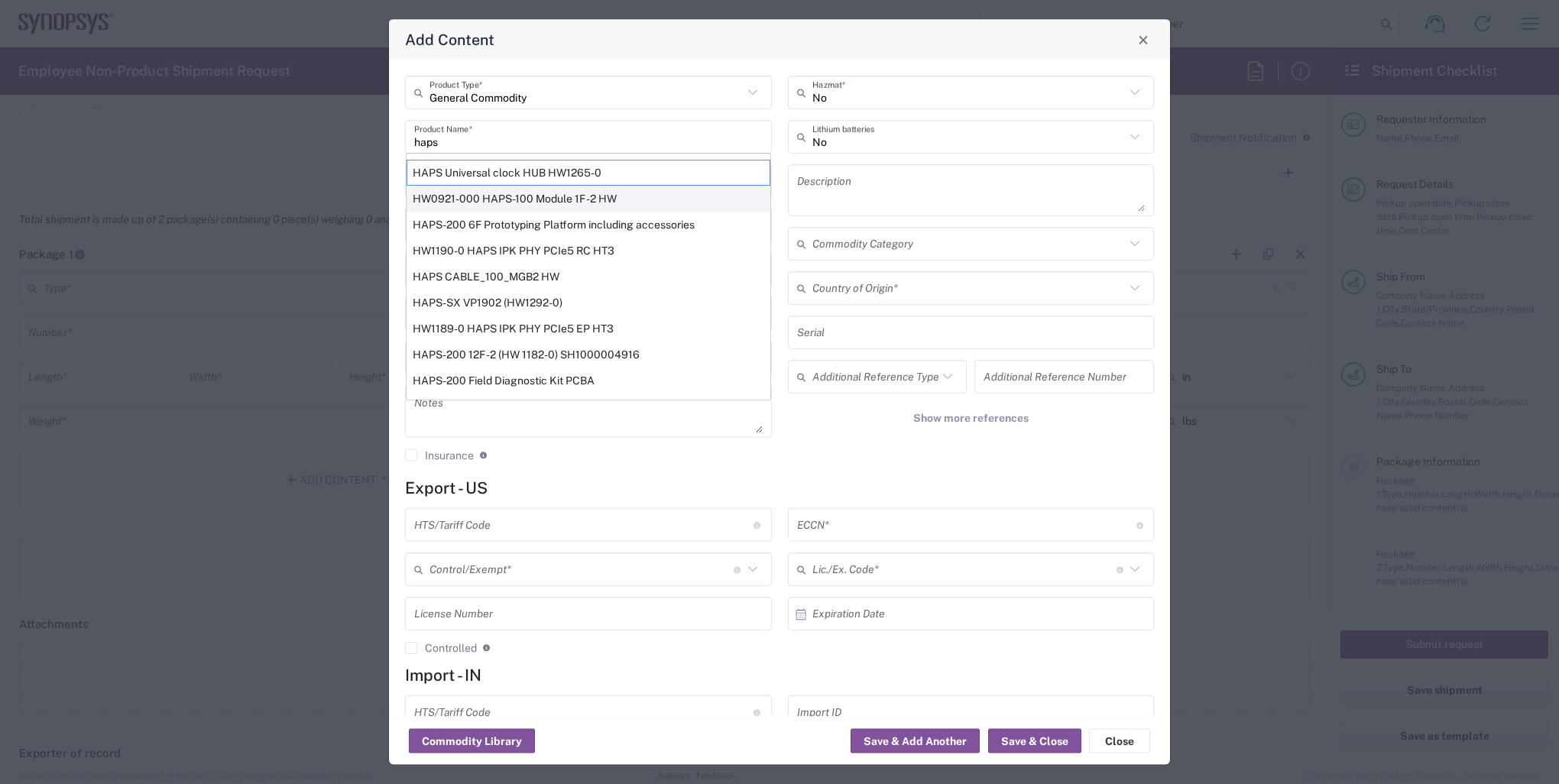
click at [532, 203] on div "HW0921-000 HAPS-100 Module 1F -2 HW" at bounding box center [588, 199] width 364 height 26
type input "HW0921-000 HAPS-100 Module 1F -2 HW"
type textarea "HW0921-000 HAPS-100 Module 1F -2 HW"
type input "8473.30.0002"
type input "BIS"
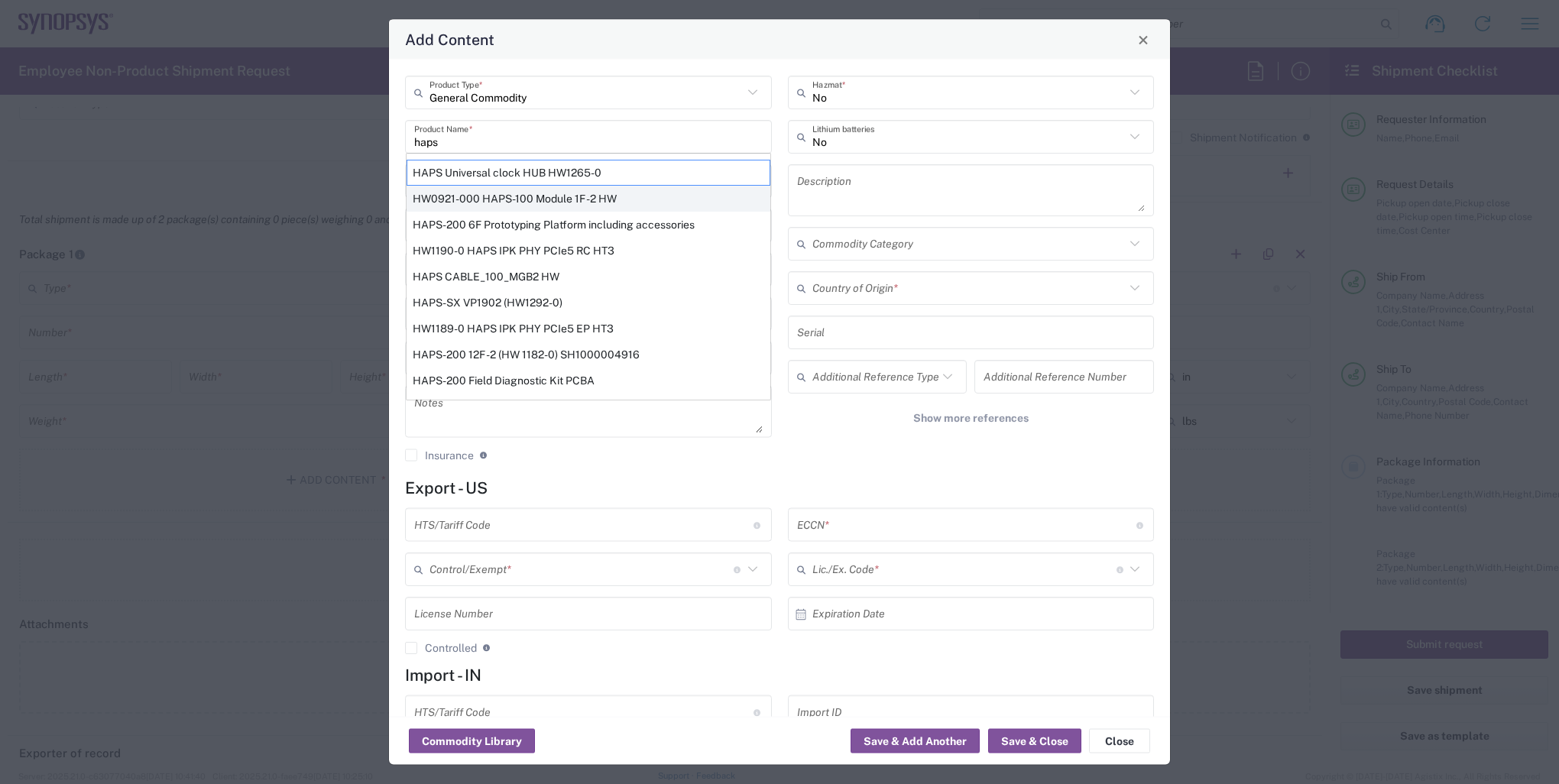
type input "EAR99"
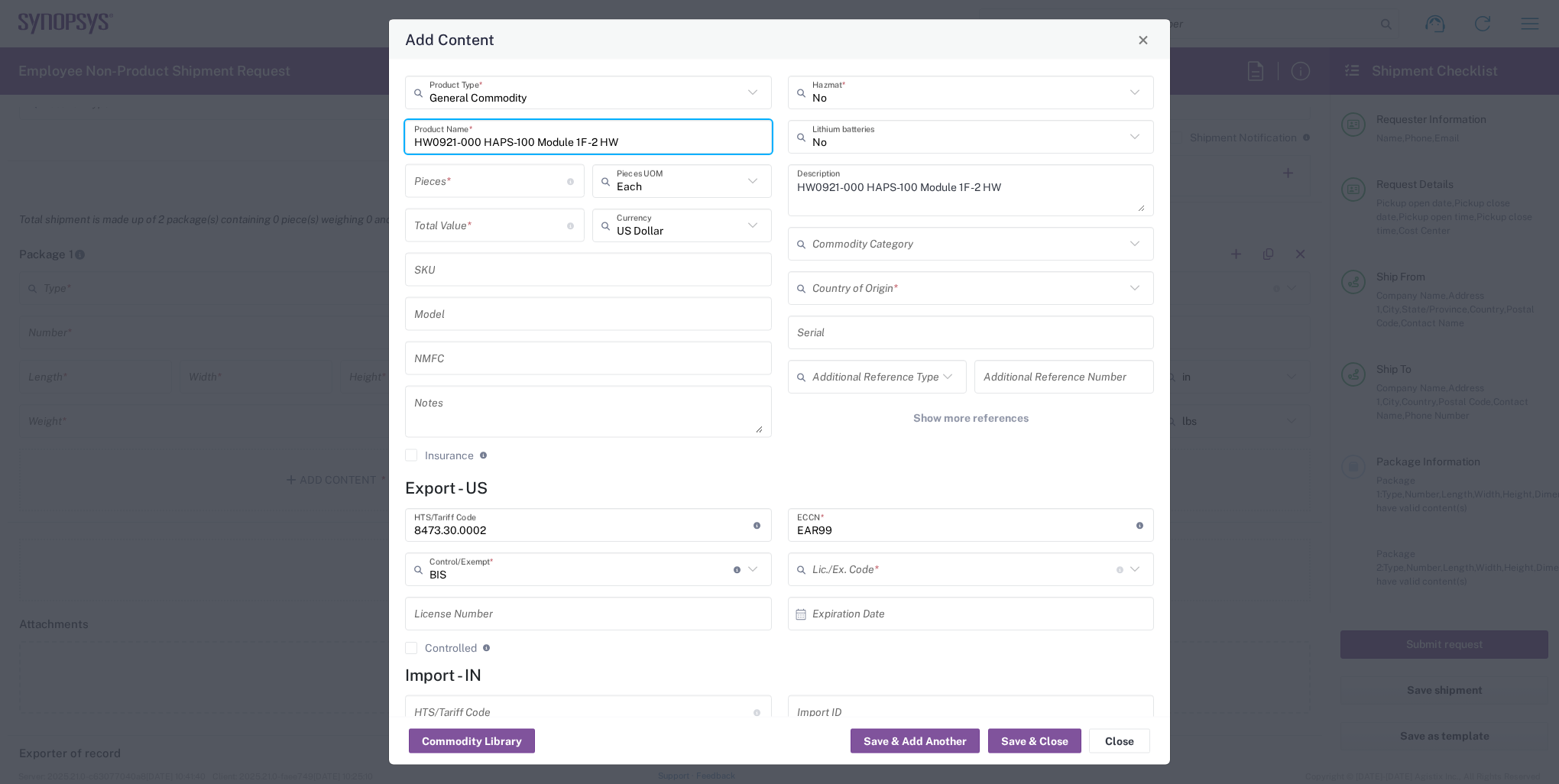
type input "NLR - No License Required"
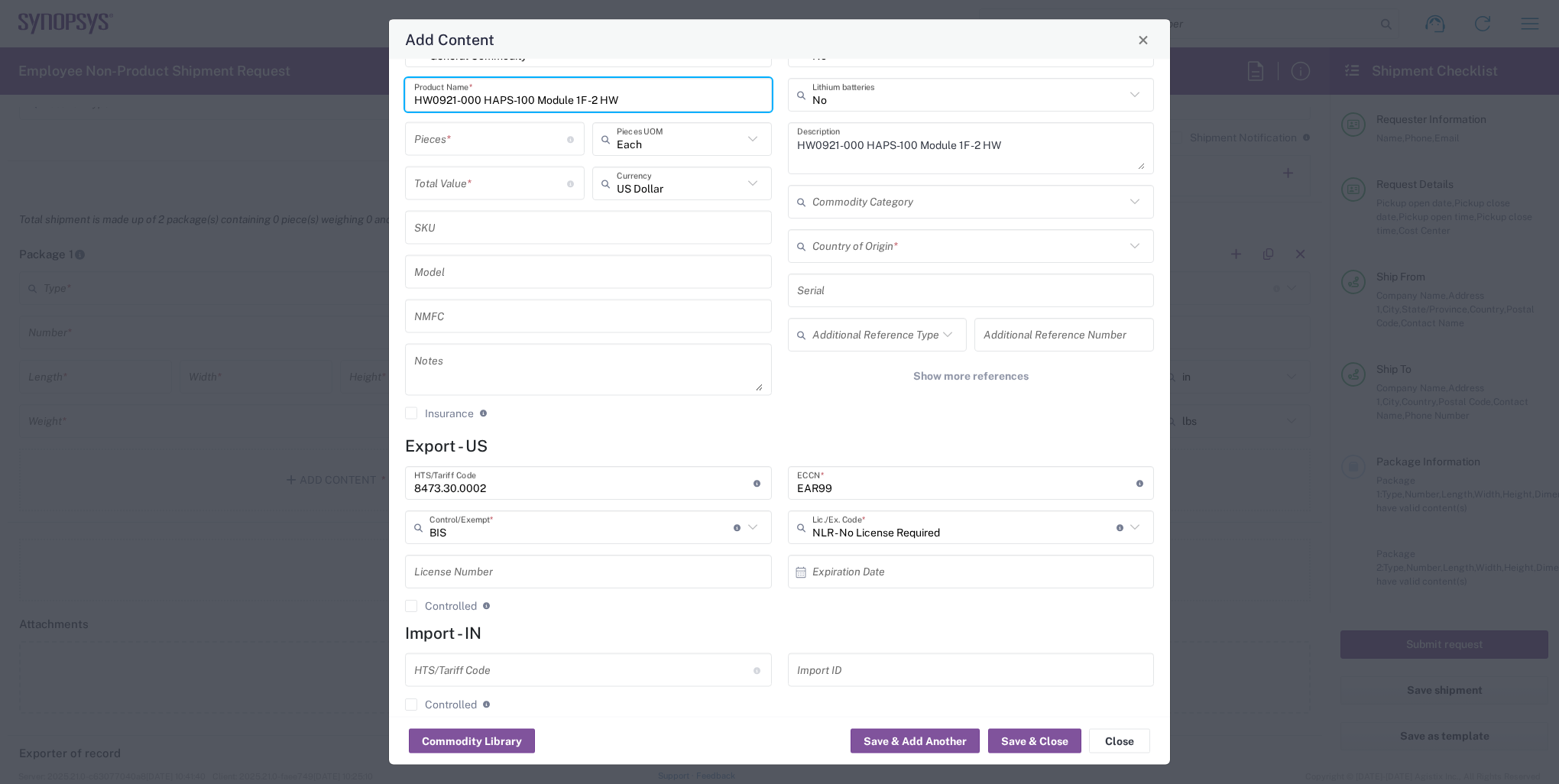
scroll to position [61, 0]
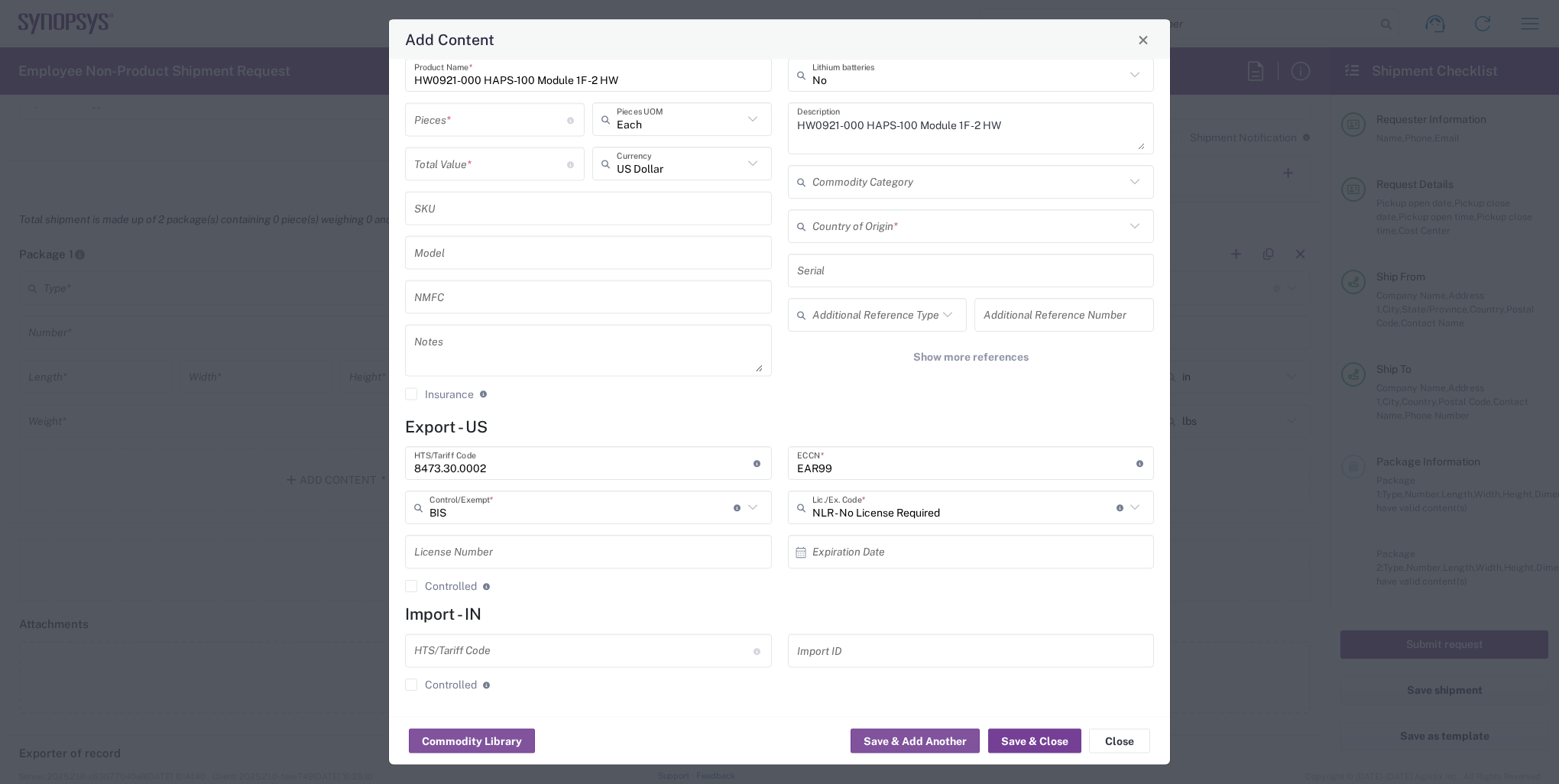
click at [1032, 745] on button "Save & Close" at bounding box center [1034, 742] width 93 height 25
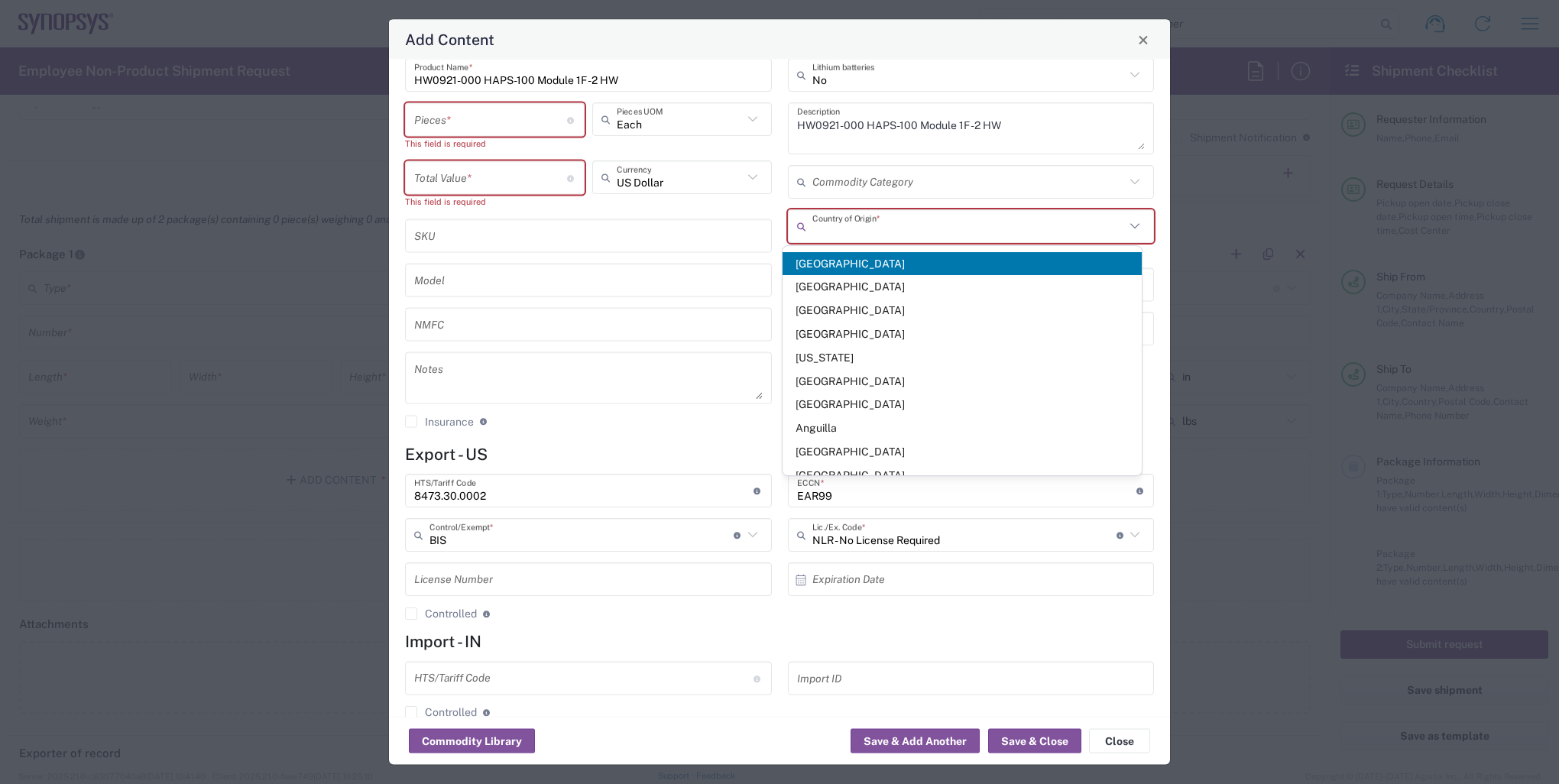
click at [909, 226] on input "text" at bounding box center [969, 226] width 313 height 27
click at [843, 313] on span "Albania" at bounding box center [962, 310] width 359 height 24
type input "Albania"
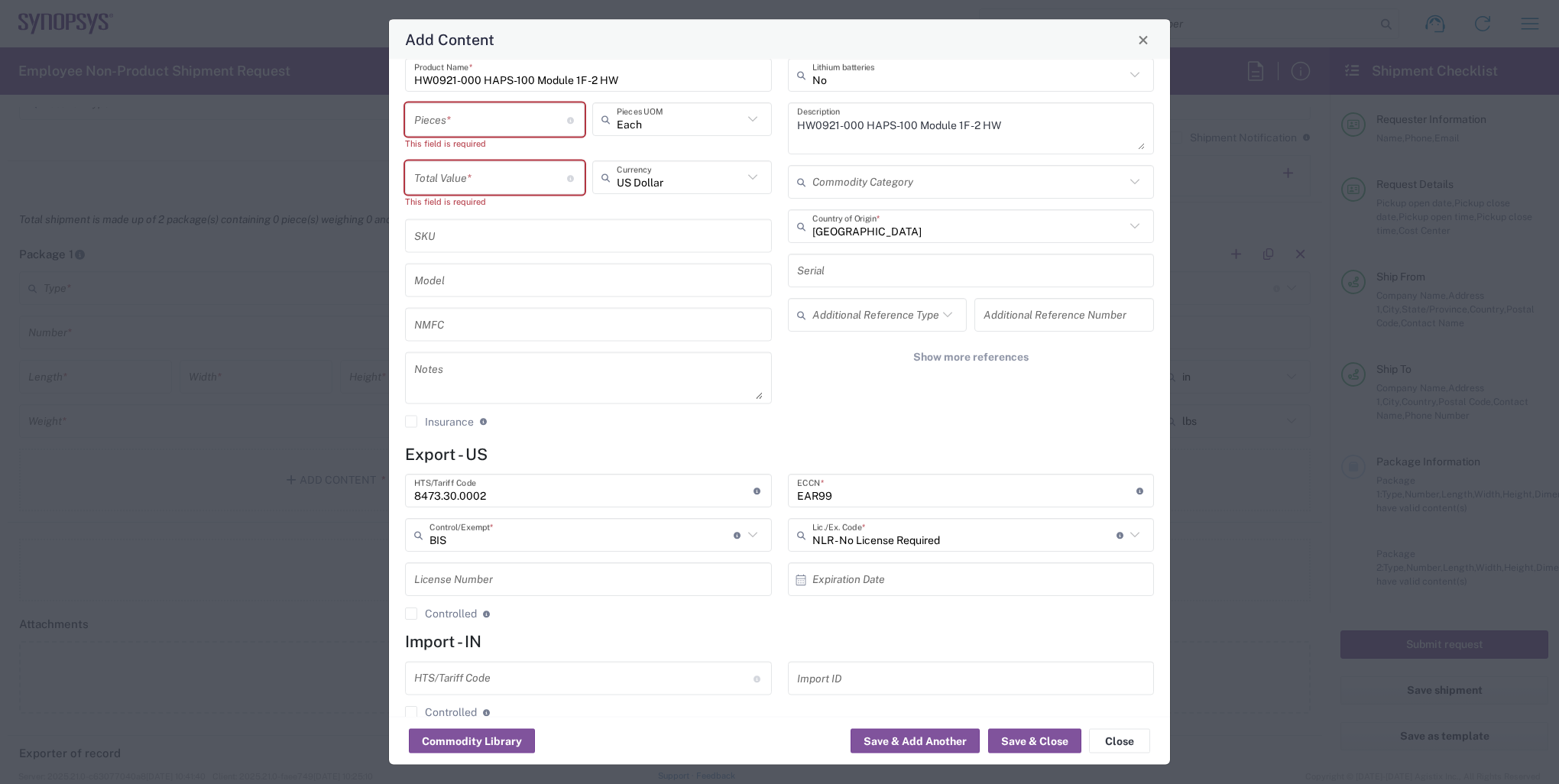
click at [474, 121] on input "number" at bounding box center [491, 119] width 153 height 27
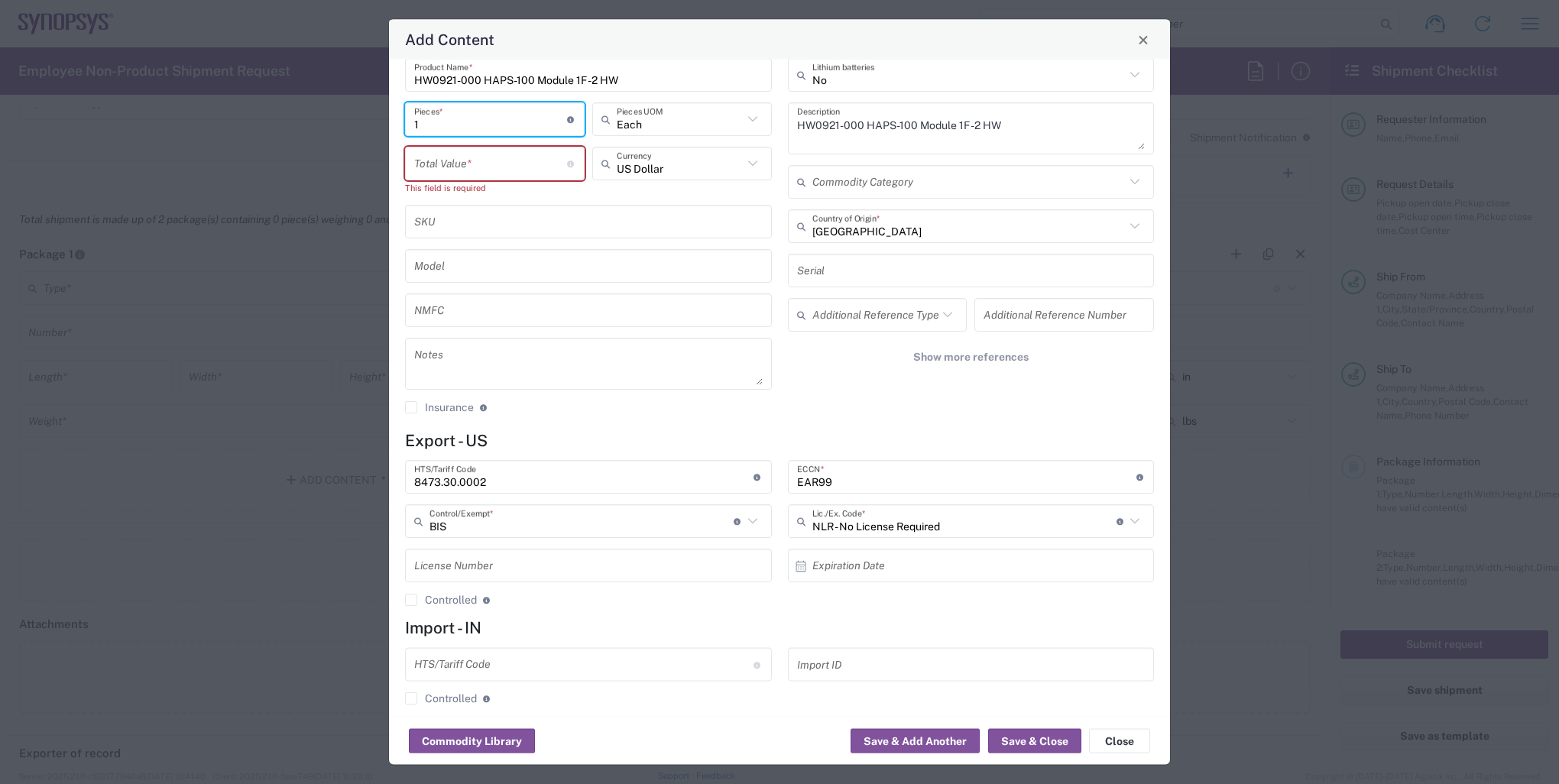
type input "1"
click at [495, 162] on input "number" at bounding box center [491, 163] width 153 height 27
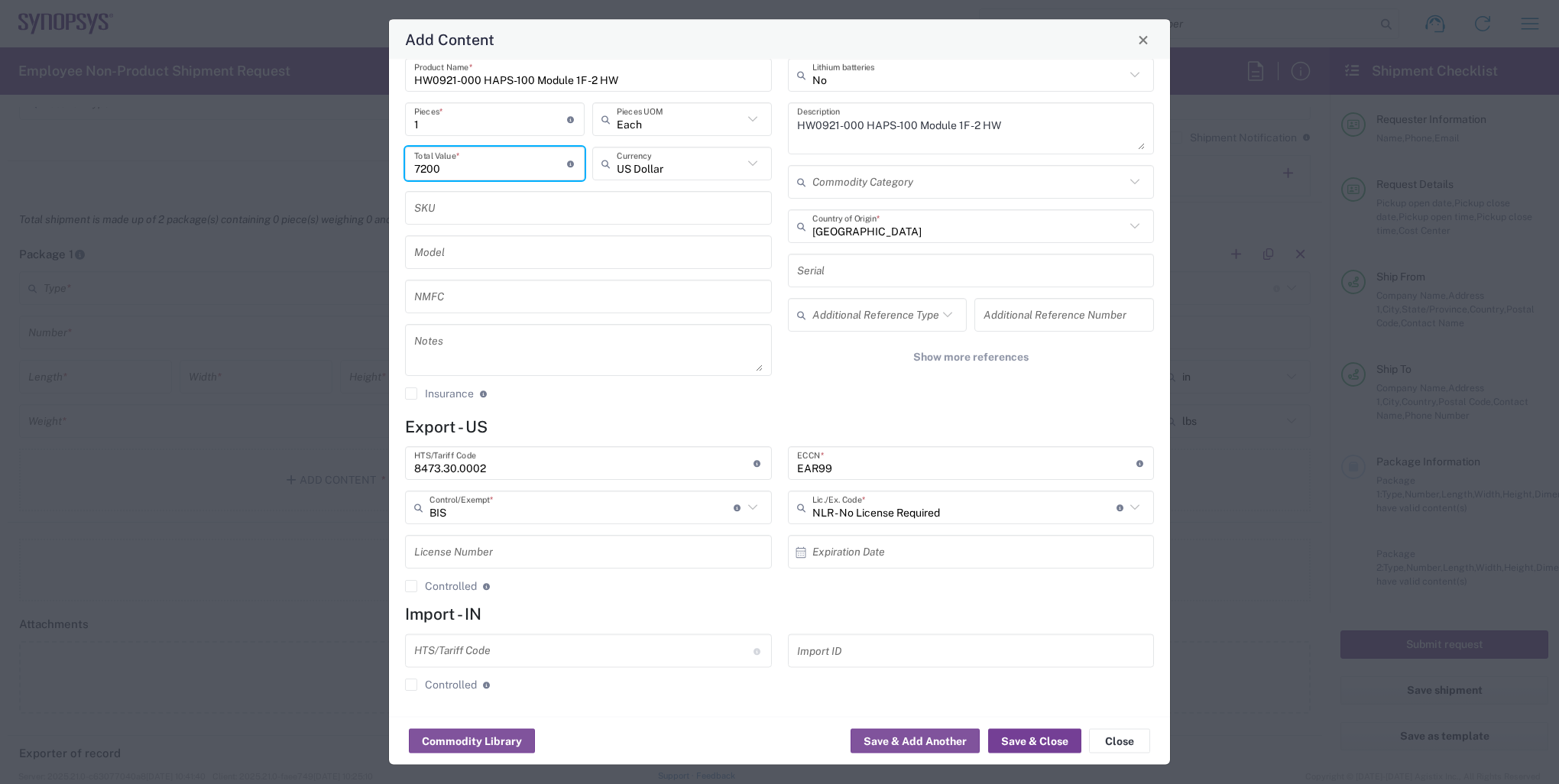
type input "7200"
click at [1042, 745] on button "Save & Close" at bounding box center [1034, 742] width 93 height 25
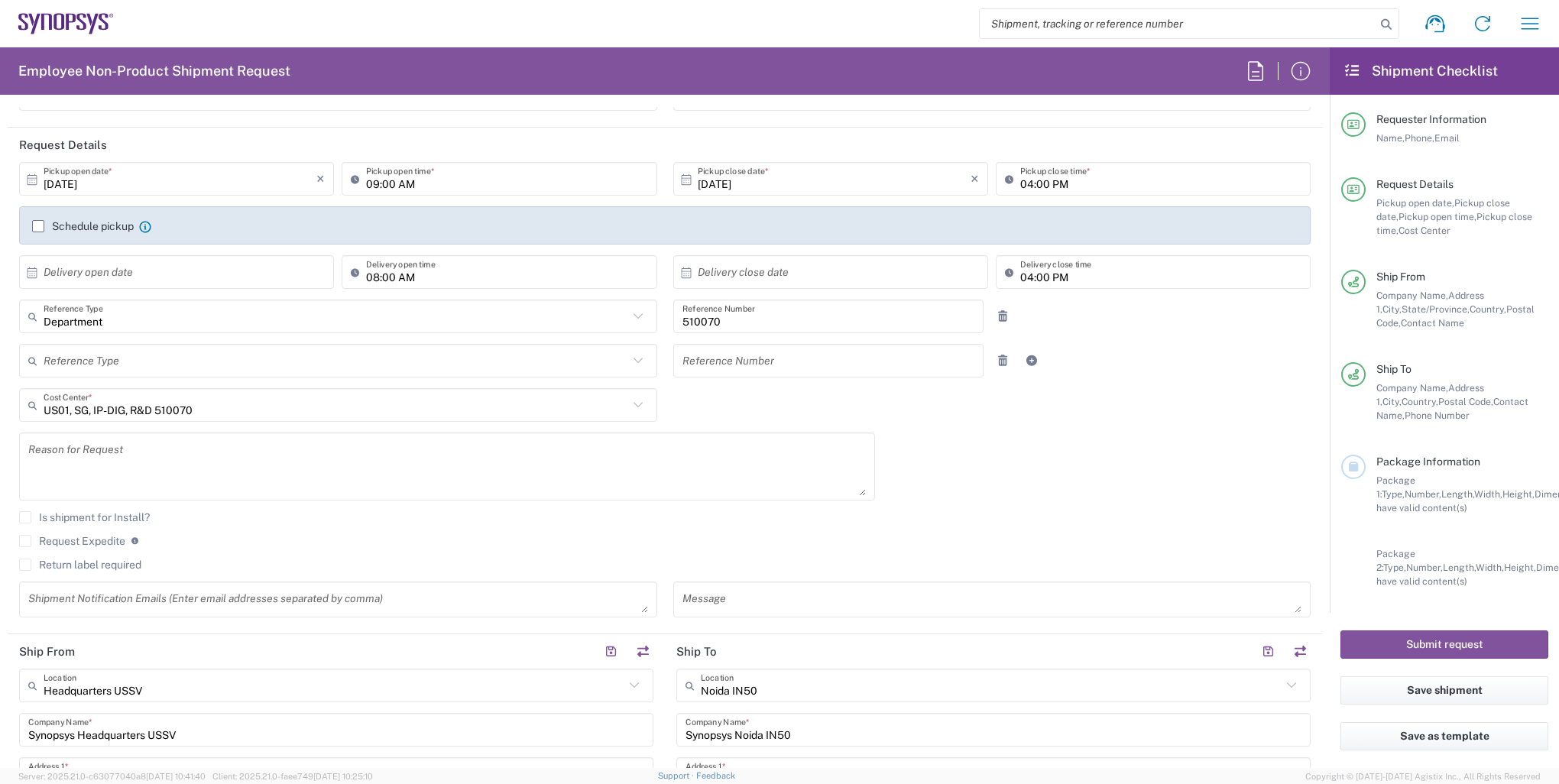
scroll to position [0, 0]
